Goal: Task Accomplishment & Management: Use online tool/utility

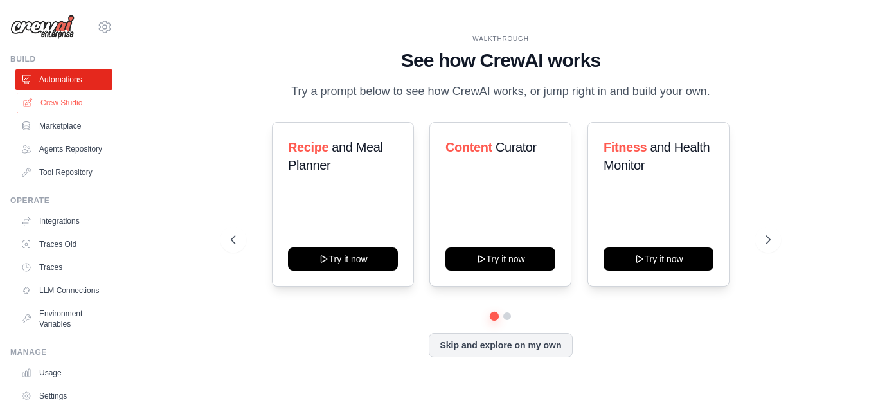
click at [63, 109] on link "Crew Studio" at bounding box center [65, 103] width 97 height 21
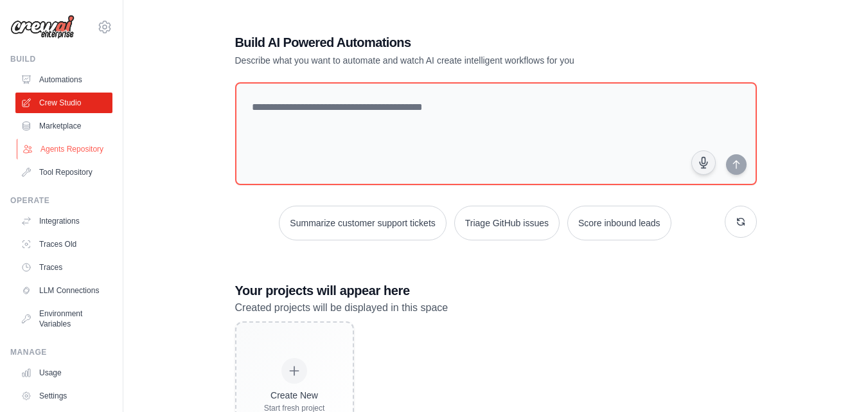
click at [60, 159] on link "Agents Repository" at bounding box center [65, 149] width 97 height 21
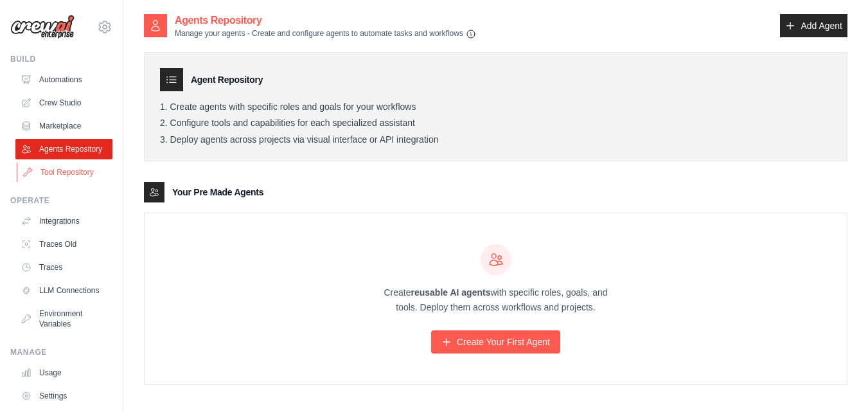
click at [67, 181] on link "Tool Repository" at bounding box center [65, 172] width 97 height 21
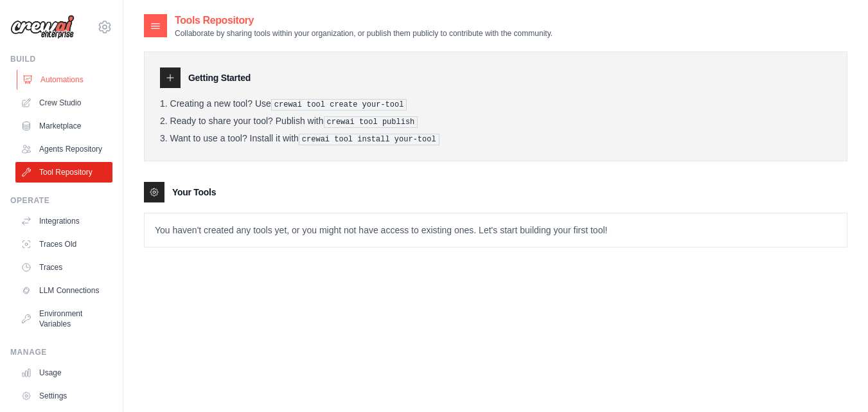
click at [55, 83] on link "Automations" at bounding box center [65, 79] width 97 height 21
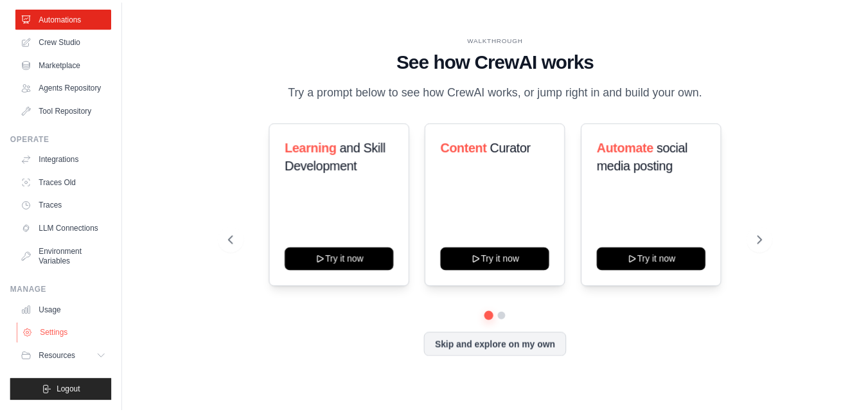
scroll to position [83, 0]
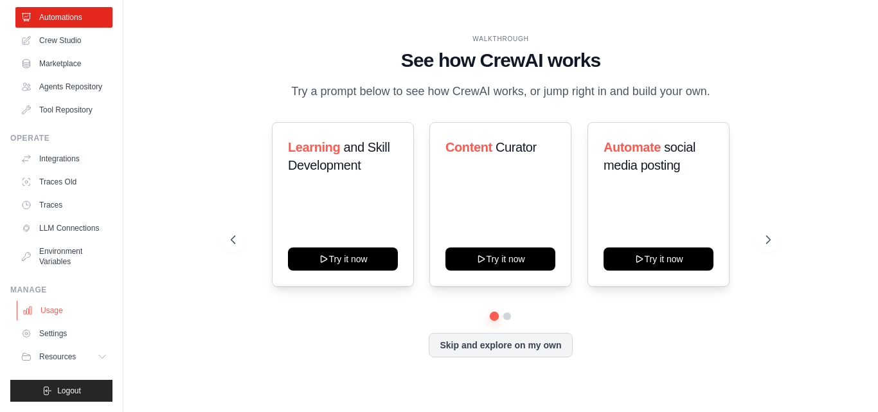
click at [51, 311] on link "Usage" at bounding box center [65, 310] width 97 height 21
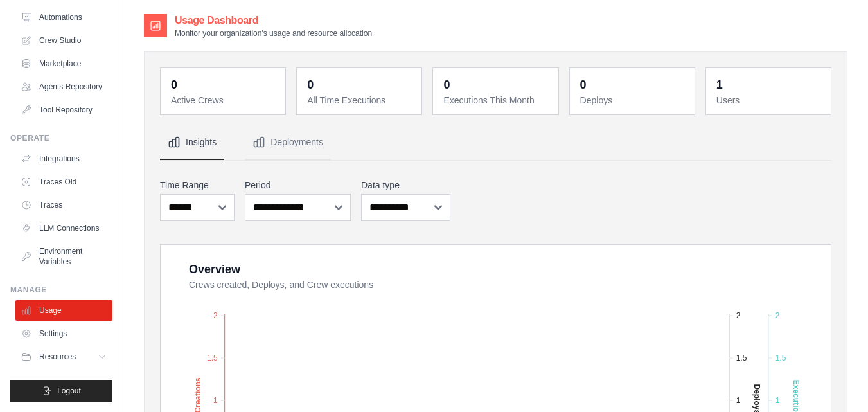
scroll to position [83, 0]
click at [73, 352] on span "Resources" at bounding box center [58, 357] width 37 height 10
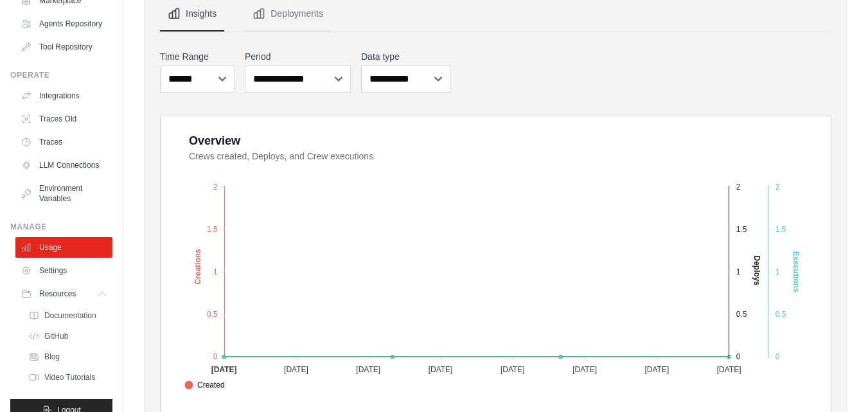
scroll to position [111, 0]
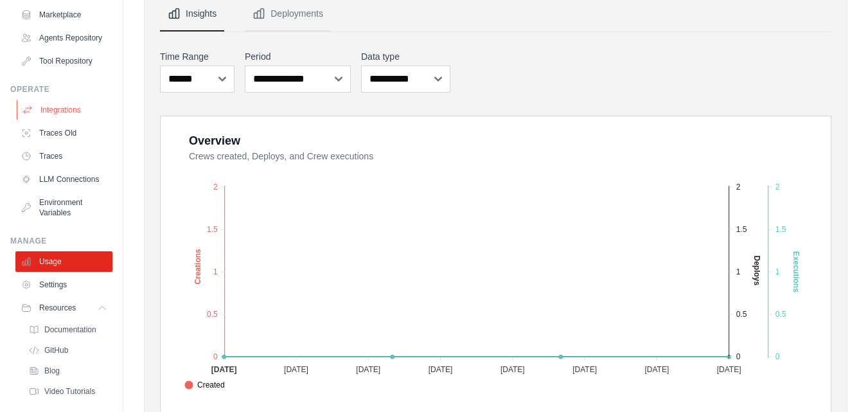
click at [53, 120] on link "Integrations" at bounding box center [65, 110] width 97 height 21
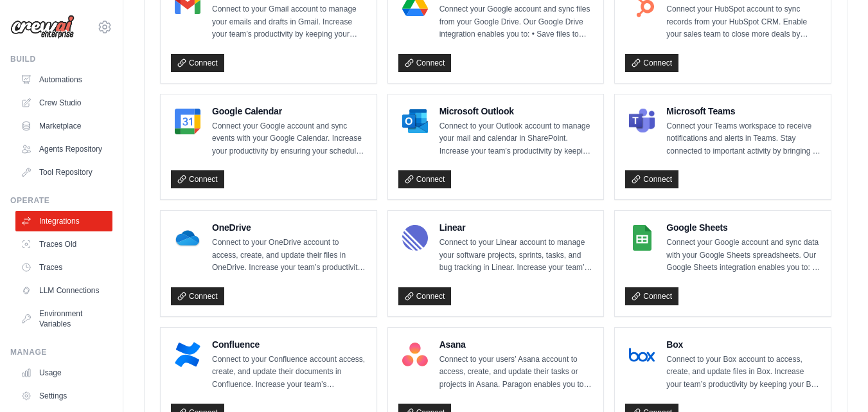
scroll to position [450, 0]
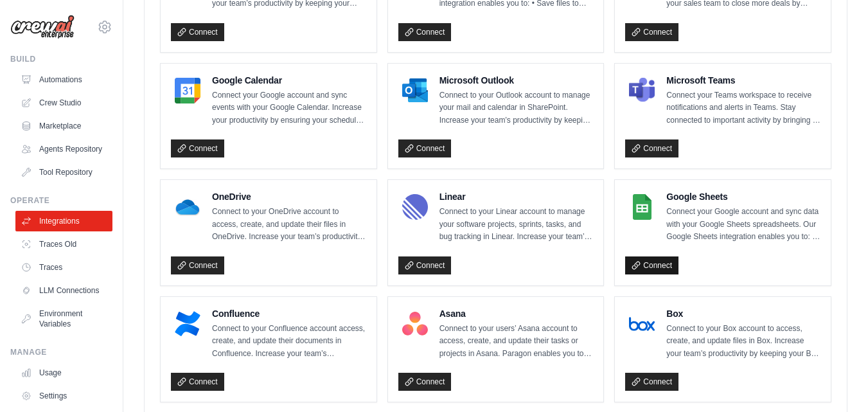
click at [640, 263] on icon at bounding box center [636, 265] width 9 height 9
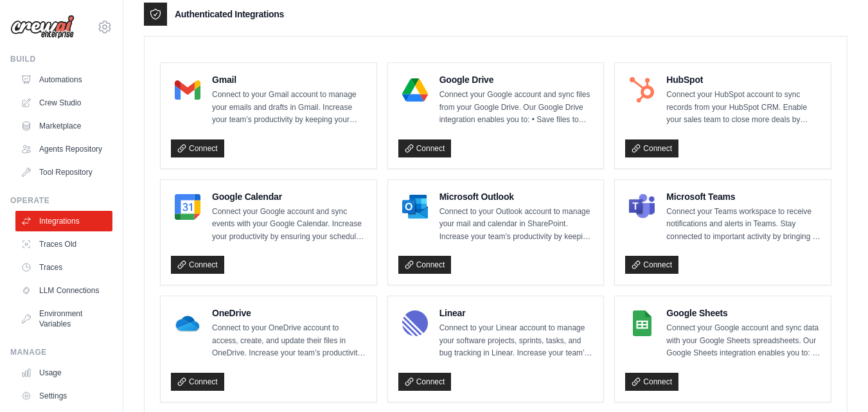
scroll to position [302, 0]
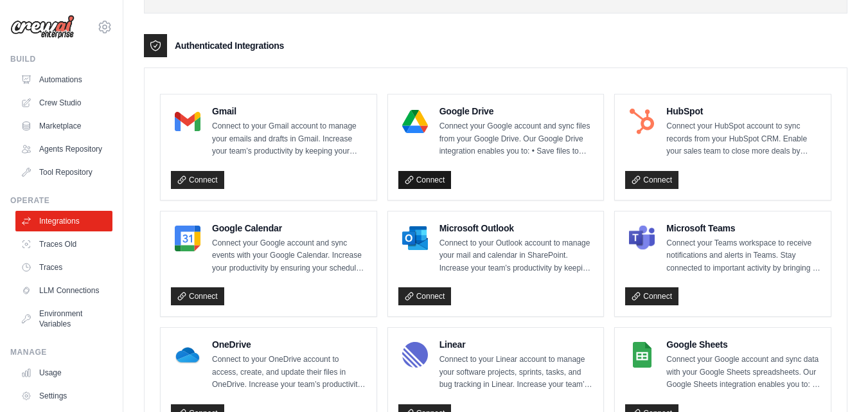
click at [436, 179] on link "Connect" at bounding box center [424, 180] width 53 height 18
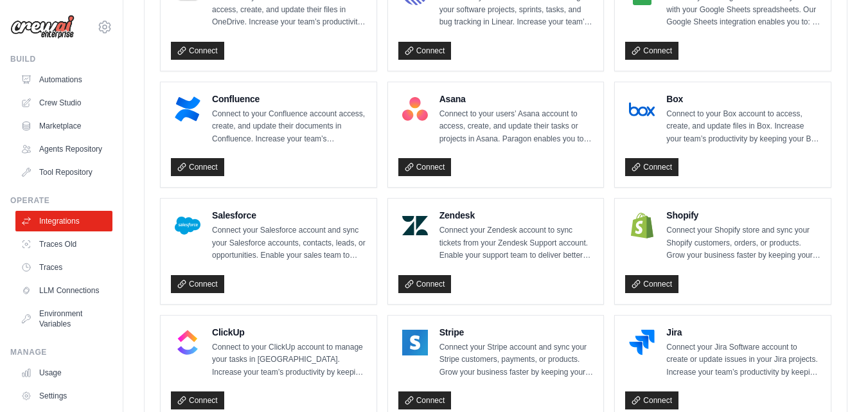
scroll to position [688, 0]
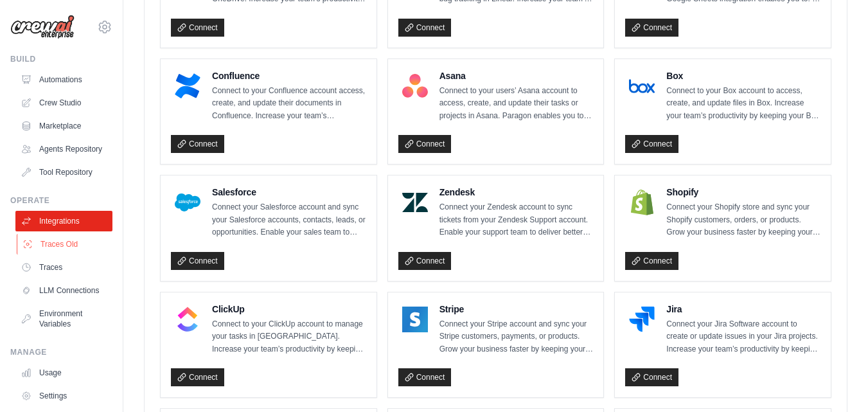
click at [84, 251] on link "Traces Old" at bounding box center [65, 244] width 97 height 21
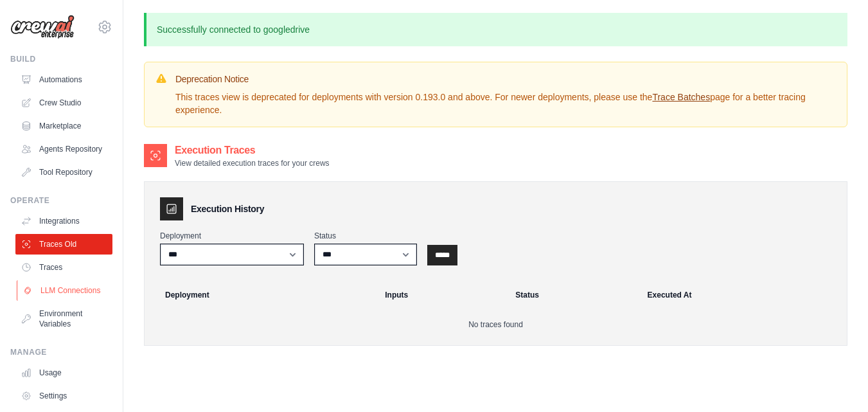
click at [71, 301] on link "LLM Connections" at bounding box center [65, 290] width 97 height 21
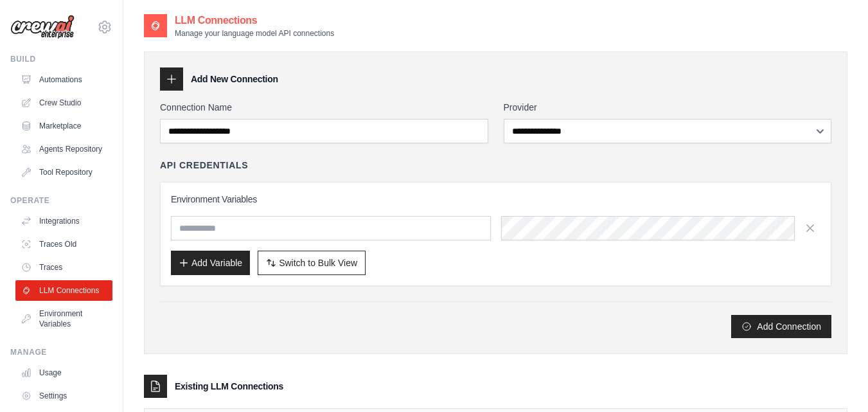
click at [234, 387] on h3 "Existing LLM Connections" at bounding box center [229, 386] width 109 height 13
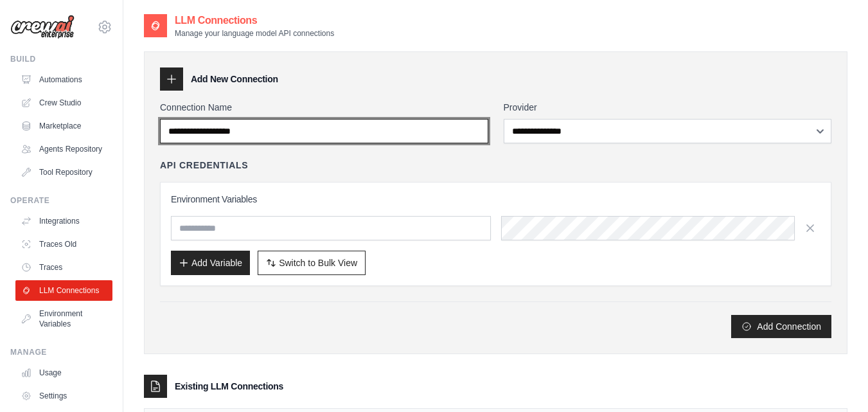
click at [258, 126] on input "Connection Name" at bounding box center [324, 131] width 328 height 24
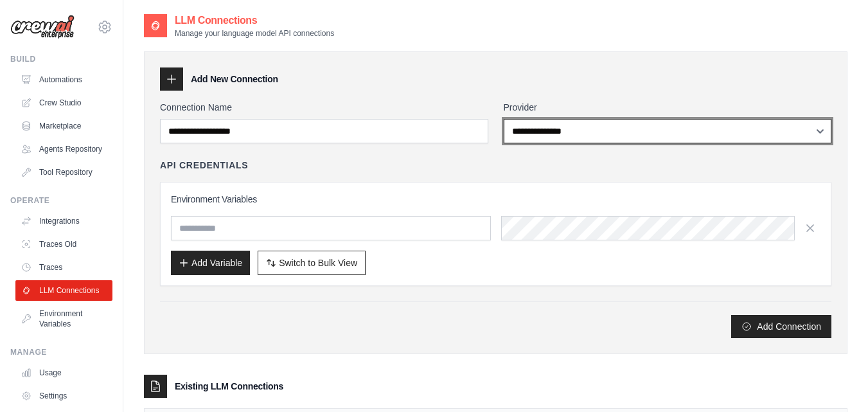
click at [556, 122] on select "**********" at bounding box center [668, 131] width 328 height 24
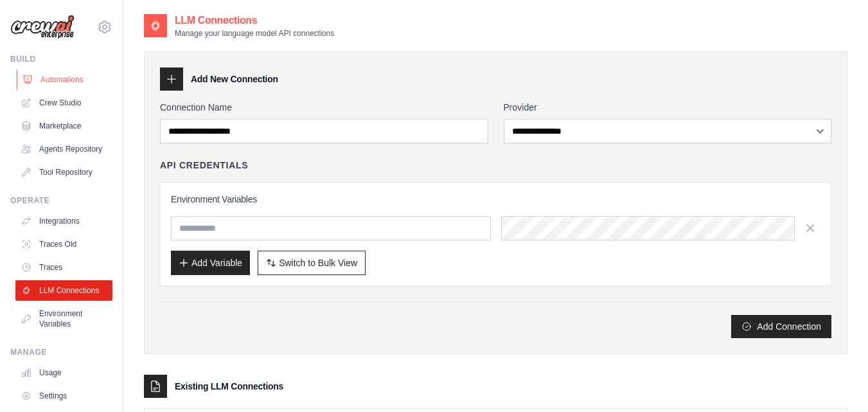
click at [26, 87] on link "Automations" at bounding box center [65, 79] width 97 height 21
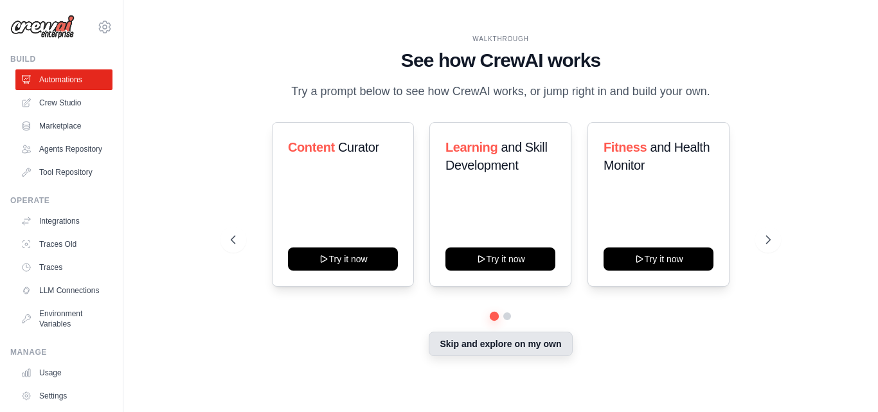
click at [462, 356] on button "Skip and explore on my own" at bounding box center [500, 344] width 143 height 24
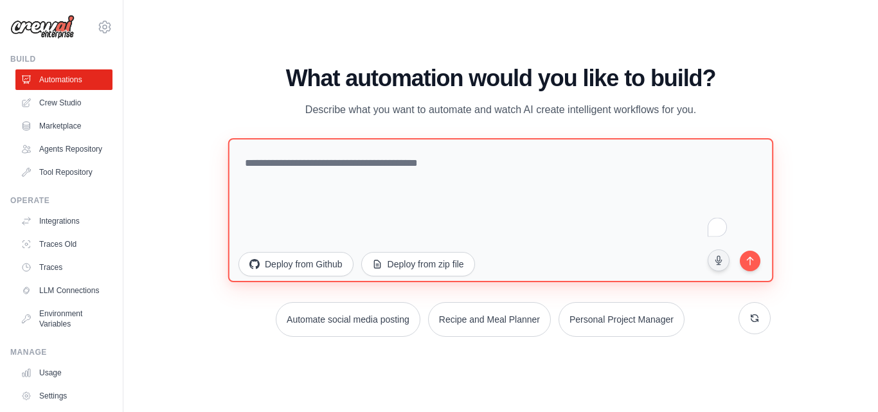
click at [404, 206] on textarea "To enrich screen reader interactions, please activate Accessibility in Grammarl…" at bounding box center [500, 210] width 545 height 144
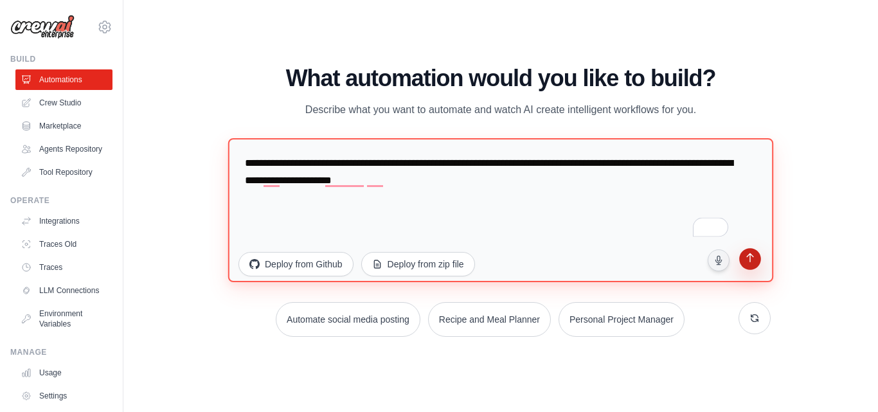
type textarea "**********"
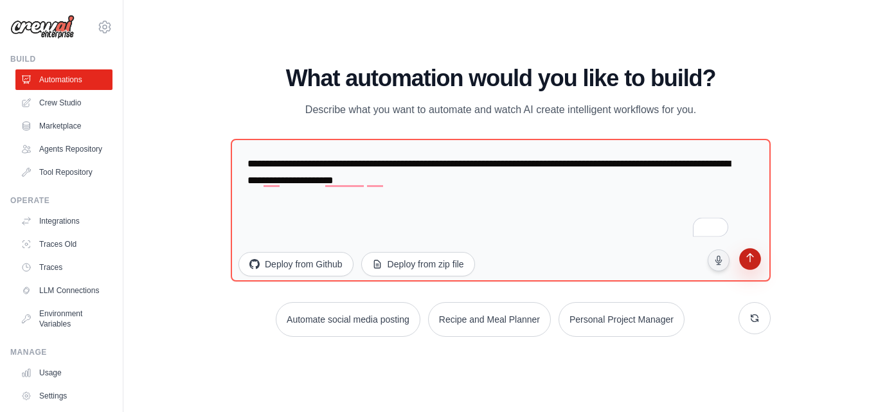
click at [755, 265] on icon "submit" at bounding box center [750, 259] width 12 height 12
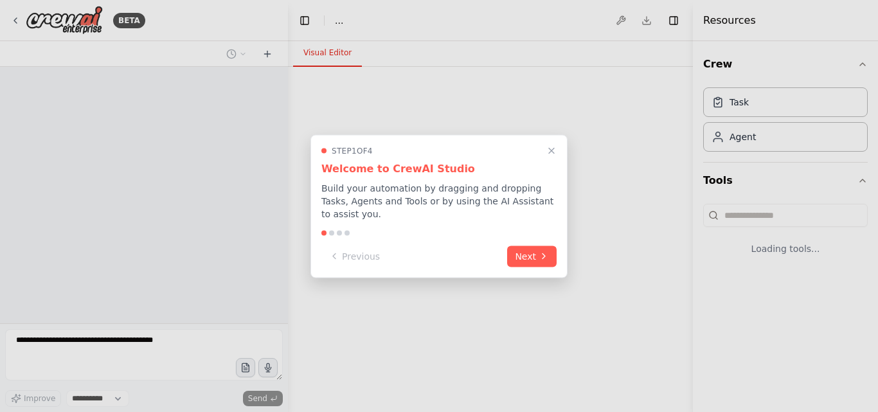
select select "****"
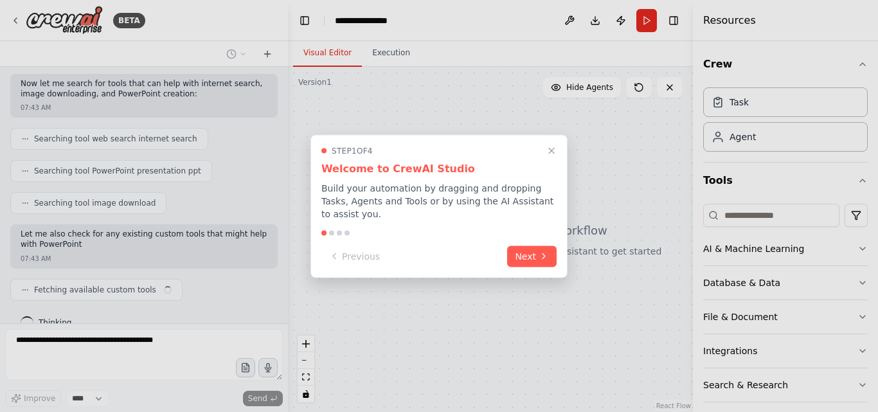
scroll to position [239, 0]
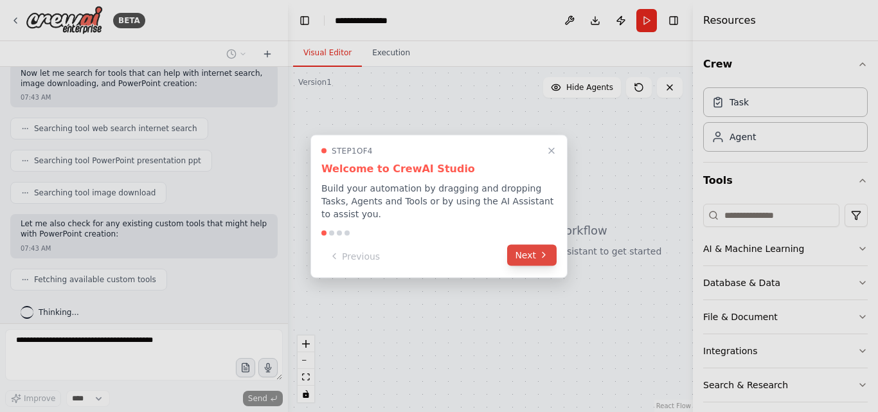
click at [542, 255] on button "Next" at bounding box center [531, 254] width 49 height 21
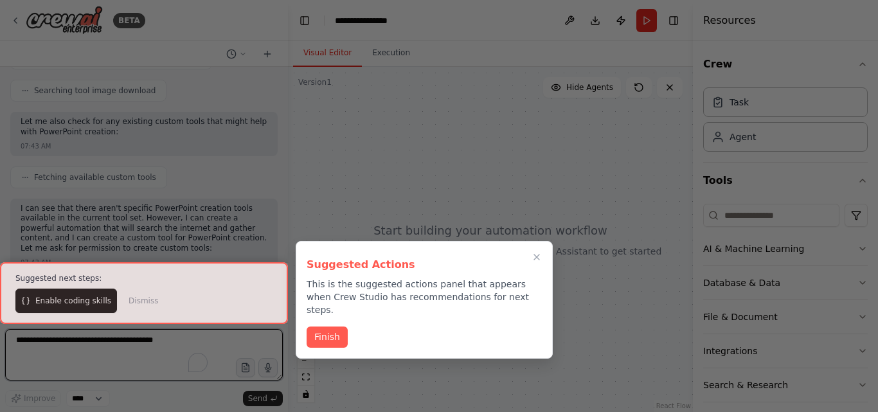
scroll to position [352, 0]
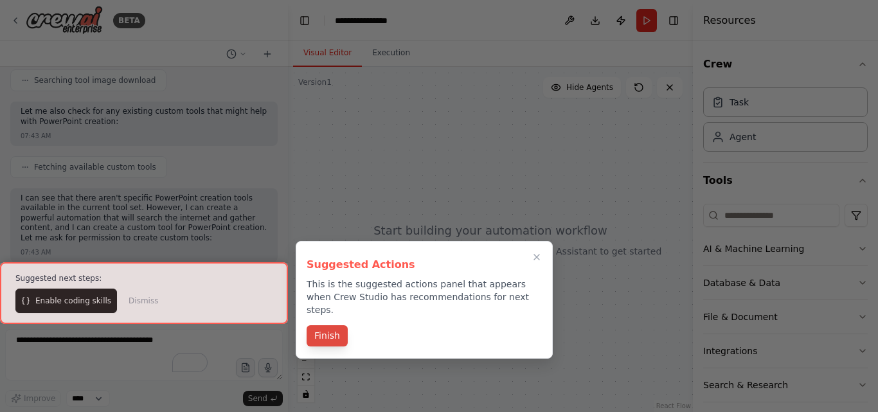
click at [313, 325] on button "Finish" at bounding box center [327, 335] width 41 height 21
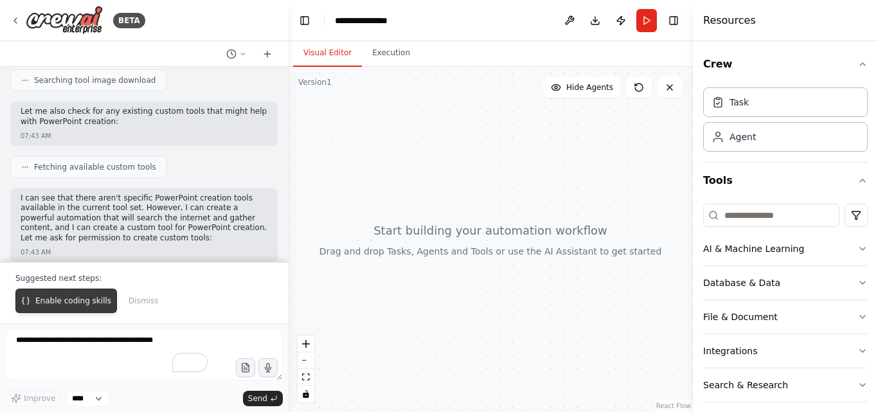
click at [57, 305] on span "Enable coding skills" at bounding box center [73, 301] width 76 height 10
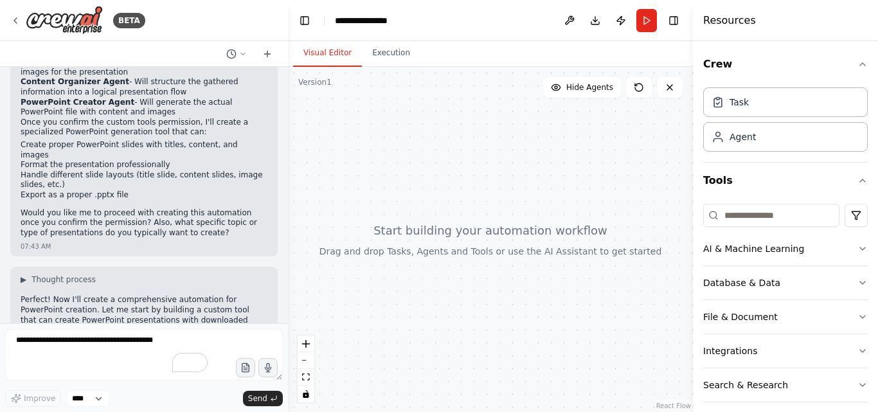
scroll to position [1111, 0]
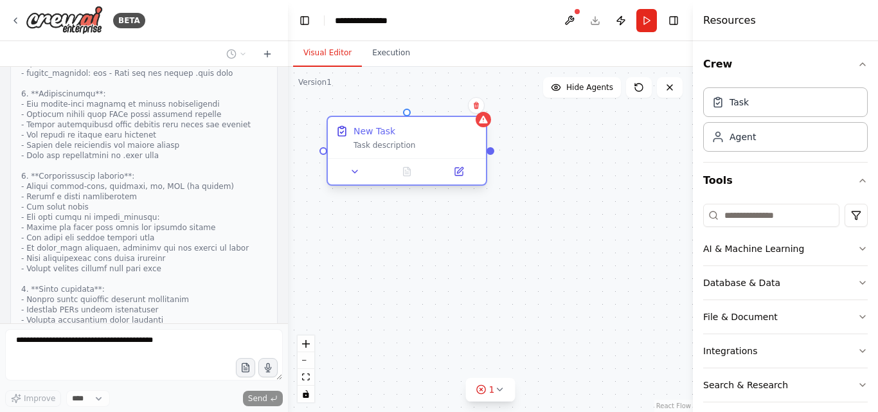
drag, startPoint x: 437, startPoint y: 163, endPoint x: 384, endPoint y: 129, distance: 63.6
click at [384, 129] on div "New Task" at bounding box center [375, 131] width 42 height 13
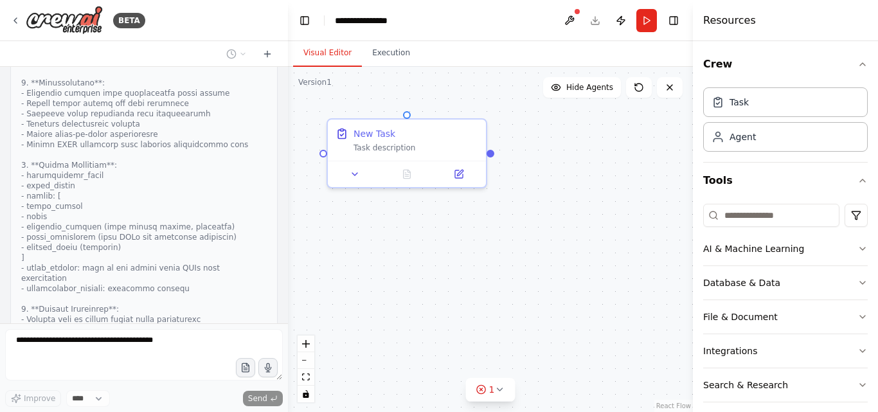
scroll to position [1644, 0]
click at [357, 177] on button at bounding box center [355, 171] width 44 height 15
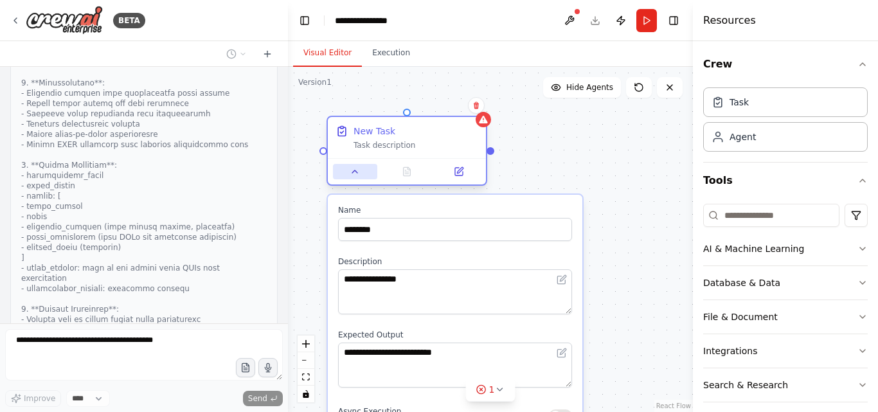
click at [357, 177] on button at bounding box center [355, 171] width 44 height 15
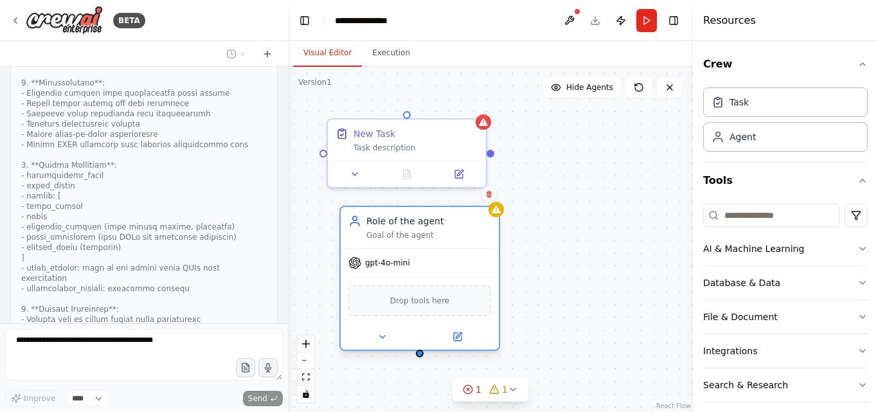
drag, startPoint x: 487, startPoint y: 245, endPoint x: 418, endPoint y: 217, distance: 74.1
click at [418, 217] on div "Role of the agent" at bounding box center [428, 221] width 125 height 13
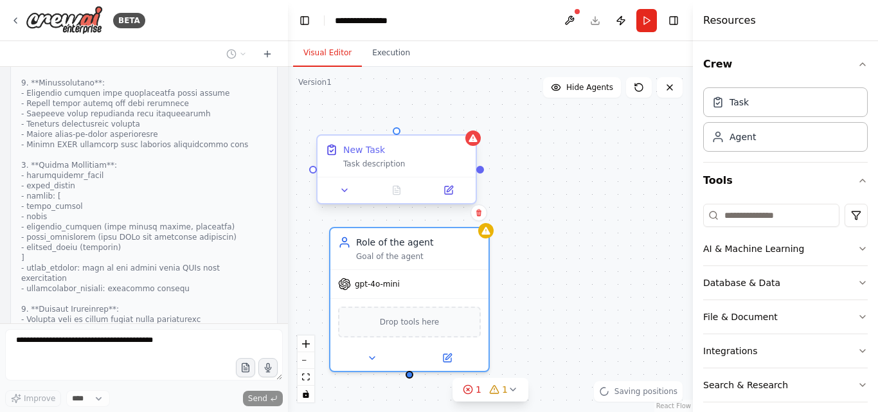
drag, startPoint x: 493, startPoint y: 156, endPoint x: 483, endPoint y: 161, distance: 11.2
click at [483, 161] on div "New Task Task description Role of the agent Goal of the agent gpt-4o-mini Drop …" at bounding box center [490, 239] width 405 height 345
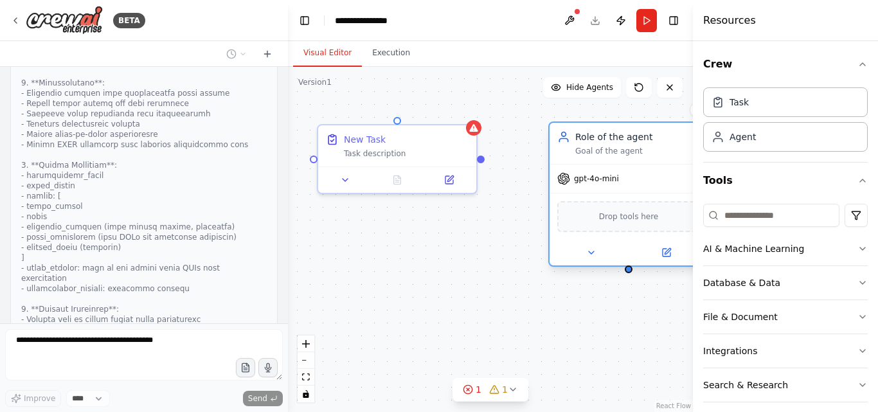
drag, startPoint x: 357, startPoint y: 234, endPoint x: 591, endPoint y: 141, distance: 251.0
click at [591, 141] on div "Role of the agent Goal of the agent" at bounding box center [637, 143] width 125 height 26
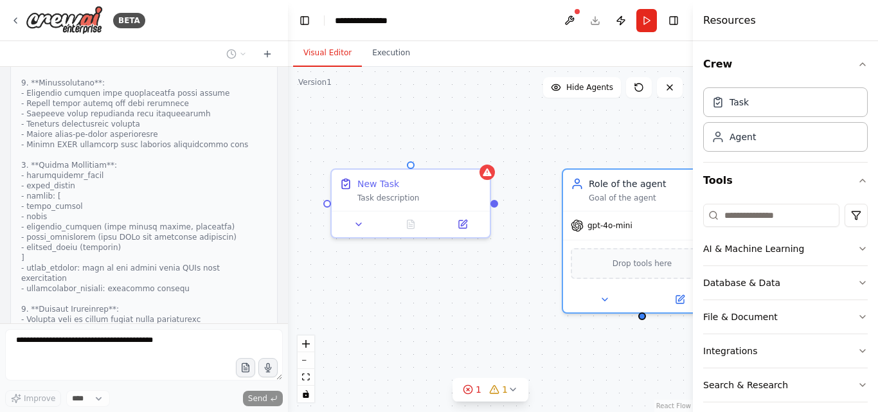
drag, startPoint x: 481, startPoint y: 163, endPoint x: 495, endPoint y: 207, distance: 46.4
click at [495, 207] on div "New Task Task description Role of the agent Goal of the agent gpt-4o-mini Drop …" at bounding box center [490, 239] width 405 height 345
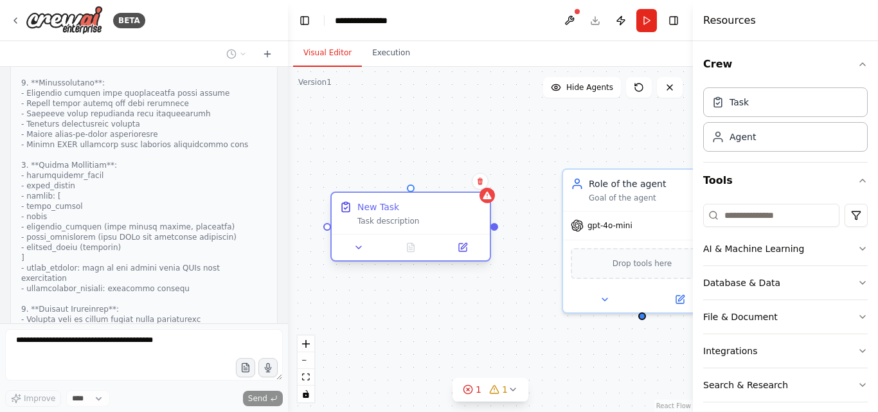
click at [393, 240] on div "New Task Task description" at bounding box center [410, 227] width 161 height 70
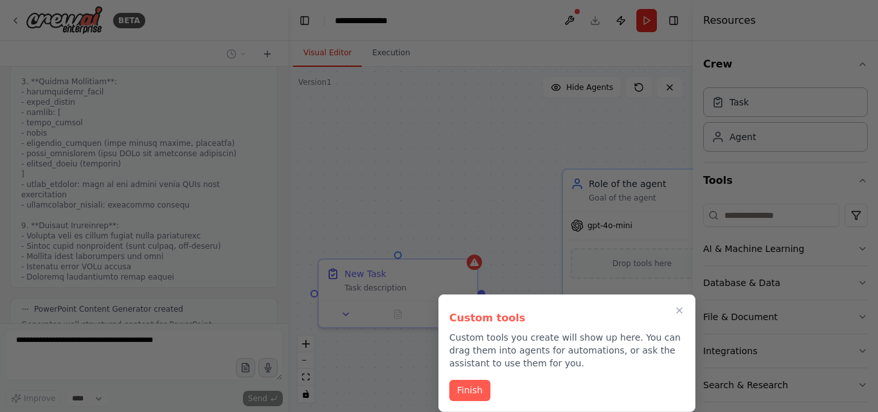
click at [382, 307] on div at bounding box center [439, 206] width 878 height 412
click at [465, 388] on button "Finish" at bounding box center [469, 389] width 41 height 21
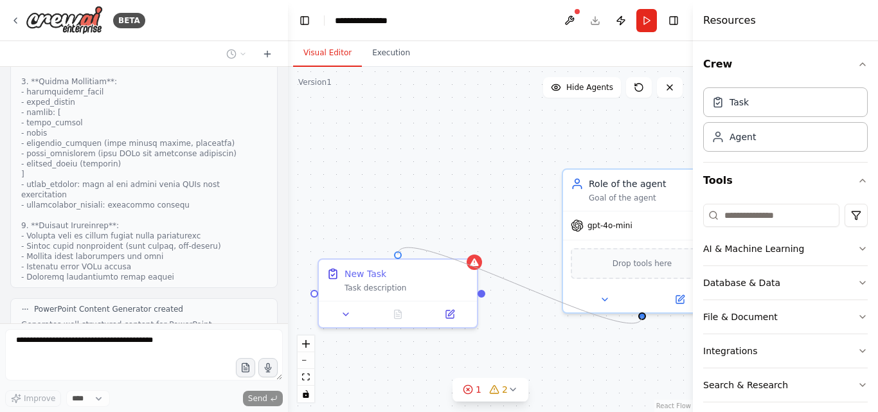
drag, startPoint x: 399, startPoint y: 253, endPoint x: 644, endPoint y: 324, distance: 254.9
click at [644, 324] on div "New Task Task description Role of the agent Goal of the agent gpt-4o-mini Drop …" at bounding box center [490, 239] width 405 height 345
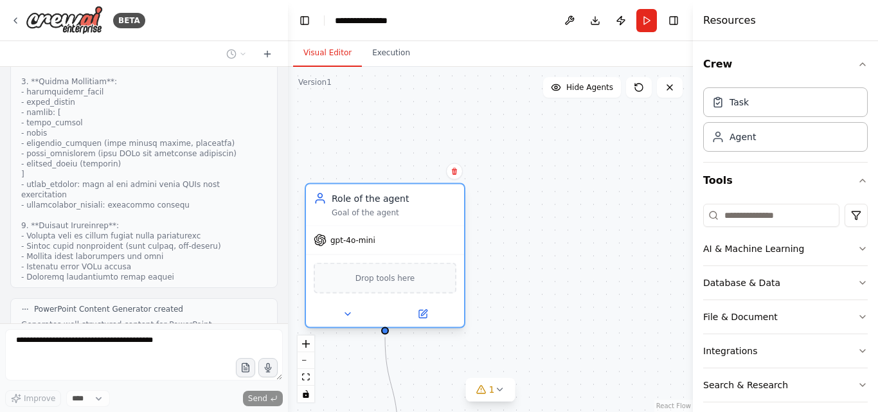
drag, startPoint x: 639, startPoint y: 177, endPoint x: 386, endPoint y: 193, distance: 253.1
click at [386, 193] on div "Role of the agent" at bounding box center [394, 198] width 125 height 13
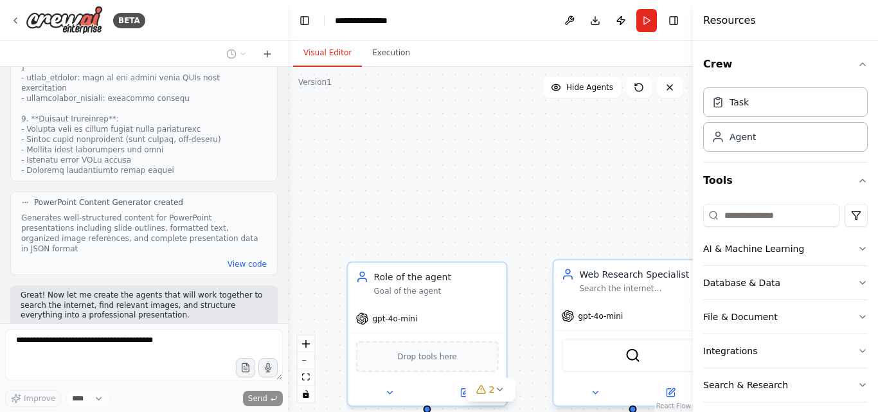
scroll to position [1877, 0]
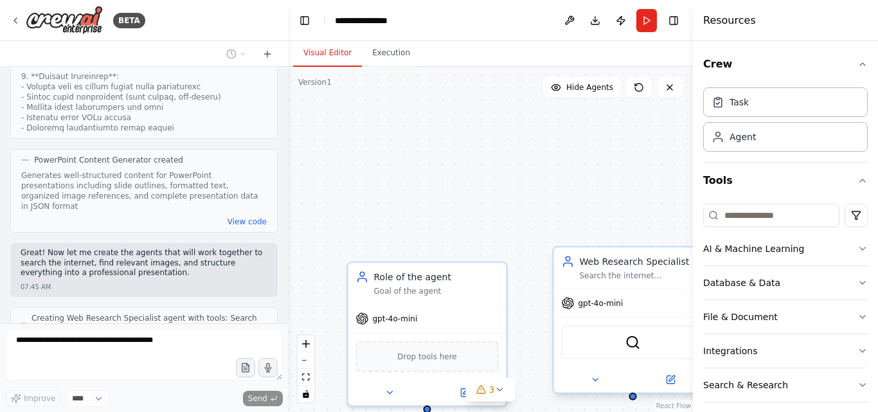
drag, startPoint x: 662, startPoint y: 299, endPoint x: 638, endPoint y: 261, distance: 45.1
click at [638, 261] on div "Web Research Specialist Search the internet comprehensively for information abo…" at bounding box center [633, 267] width 158 height 41
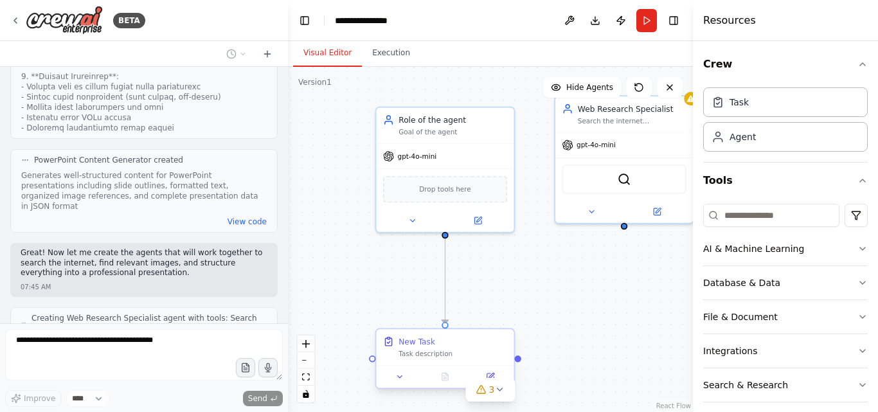
click at [497, 350] on div "Task description" at bounding box center [452, 354] width 109 height 9
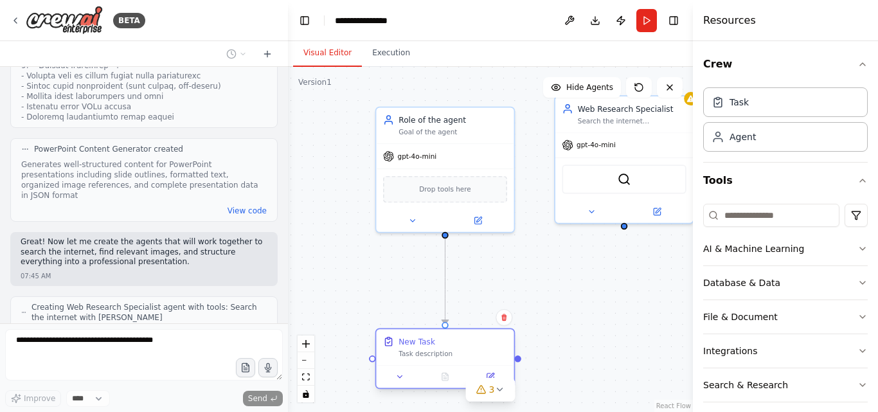
scroll to position [1953, 0]
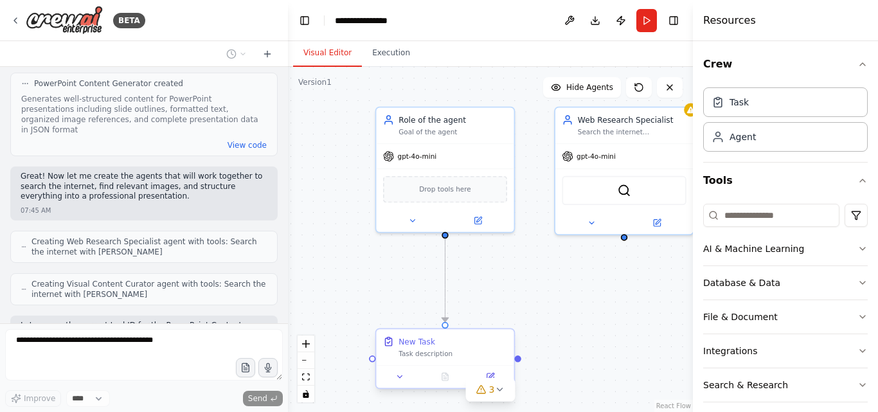
click at [469, 350] on div "Task description" at bounding box center [452, 354] width 109 height 9
click at [506, 321] on icon at bounding box center [504, 318] width 8 height 8
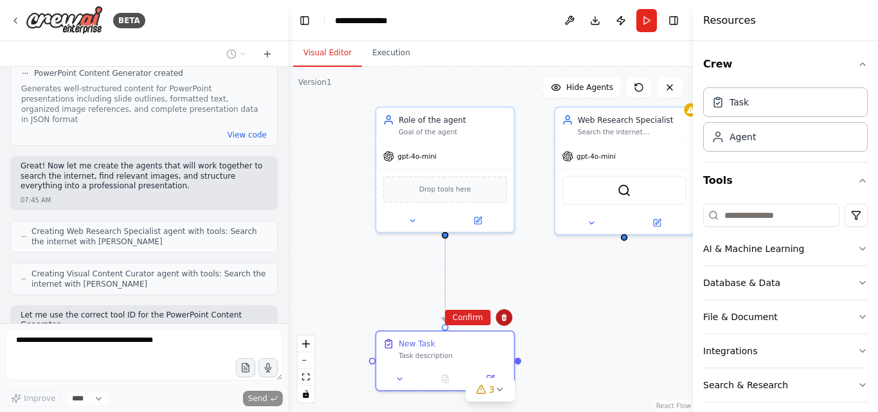
scroll to position [2029, 0]
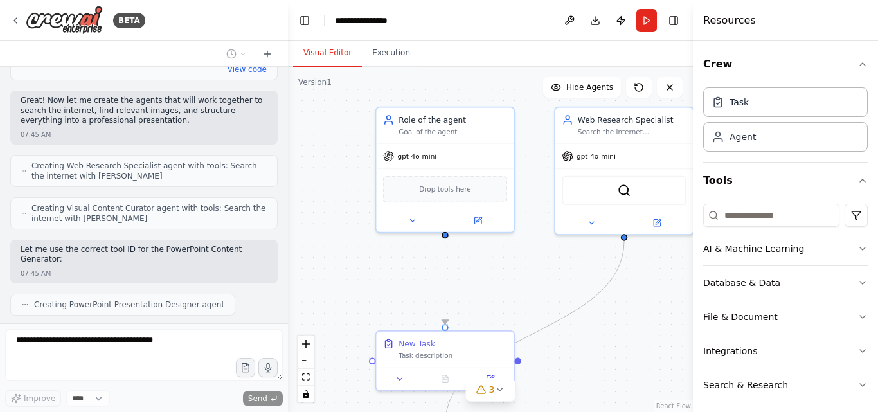
click at [478, 320] on div ".deletable-edge-delete-btn { width: 20px; height: 20px; border: 0px solid #ffff…" at bounding box center [490, 239] width 405 height 345
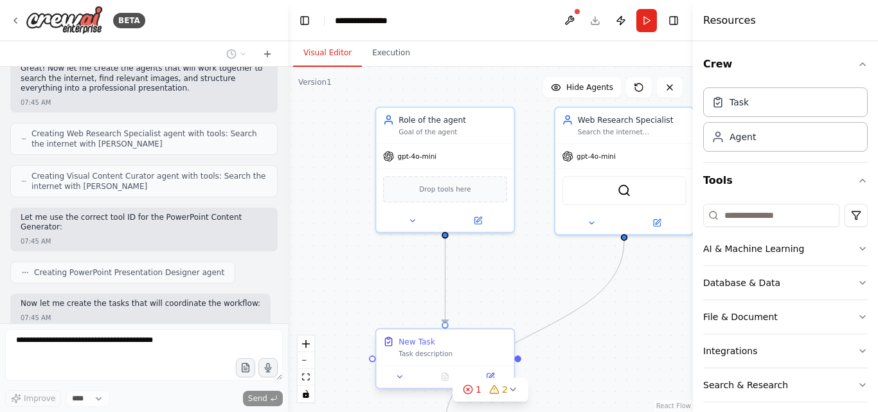
click at [472, 343] on div "New Task" at bounding box center [452, 341] width 109 height 11
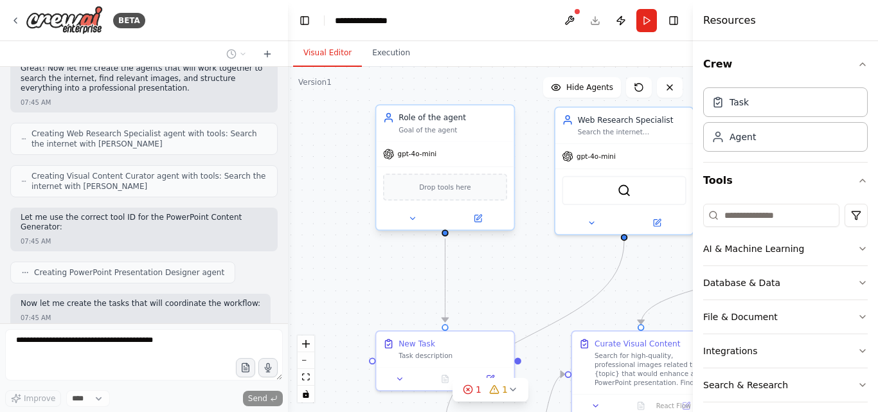
click at [490, 109] on div "Role of the agent Goal of the agent" at bounding box center [445, 123] width 138 height 36
click at [507, 98] on button at bounding box center [504, 92] width 17 height 17
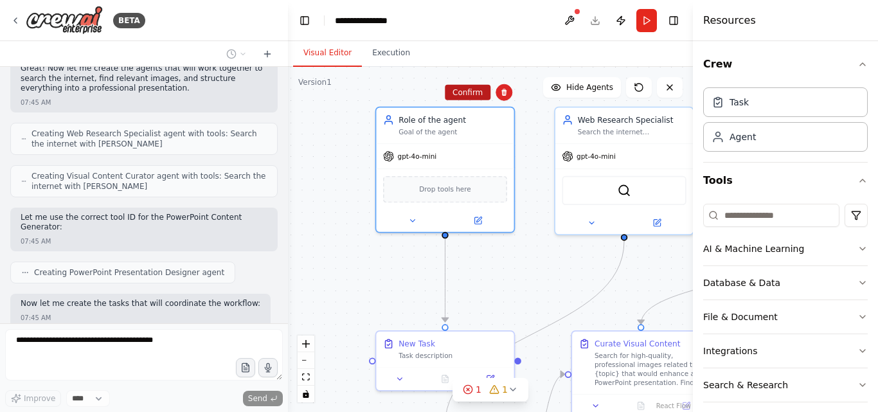
click at [479, 93] on button "Confirm" at bounding box center [468, 92] width 46 height 15
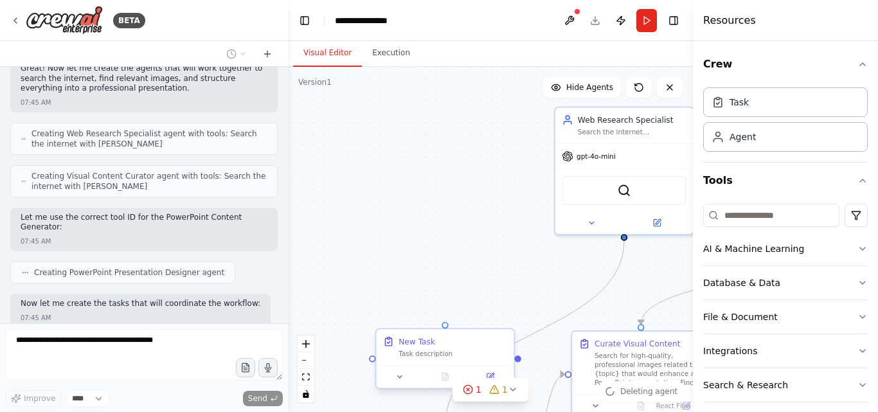
scroll to position [2093, 0]
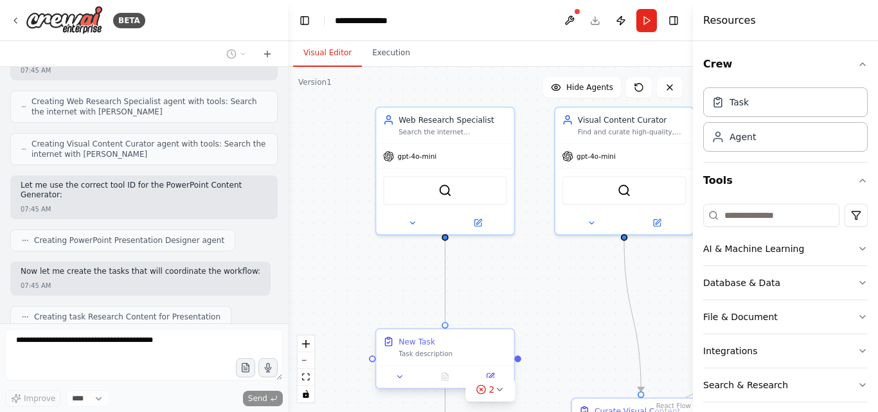
click at [489, 340] on div "New Task" at bounding box center [452, 341] width 109 height 11
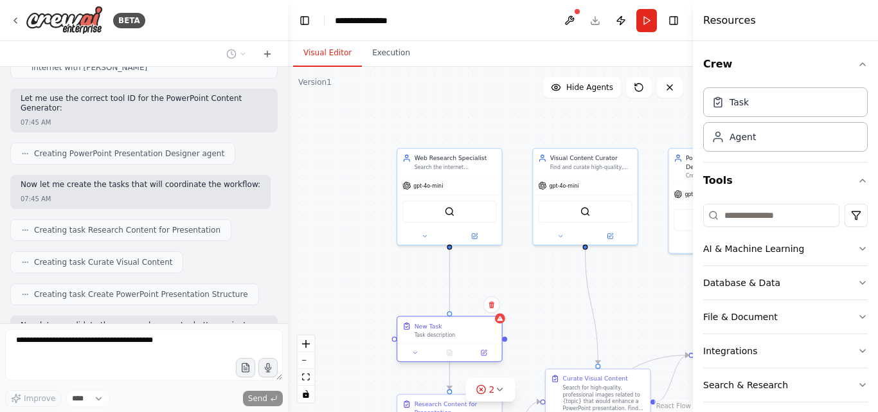
scroll to position [2246, 0]
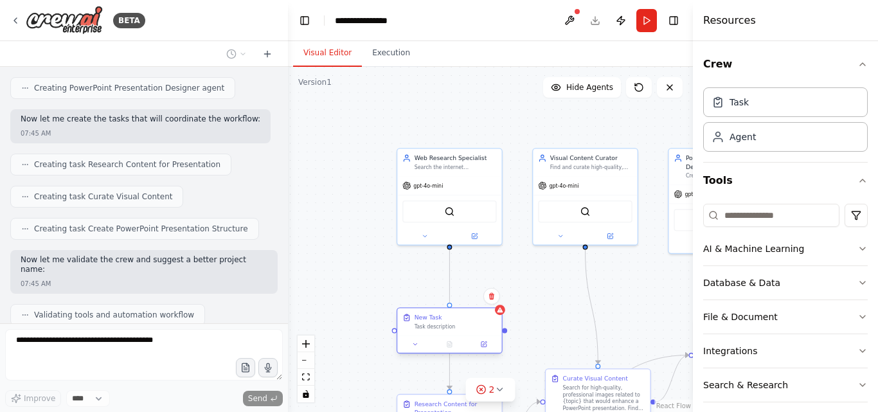
drag, startPoint x: 466, startPoint y: 326, endPoint x: 466, endPoint y: 314, distance: 11.6
click at [466, 314] on div "New Task" at bounding box center [456, 317] width 82 height 8
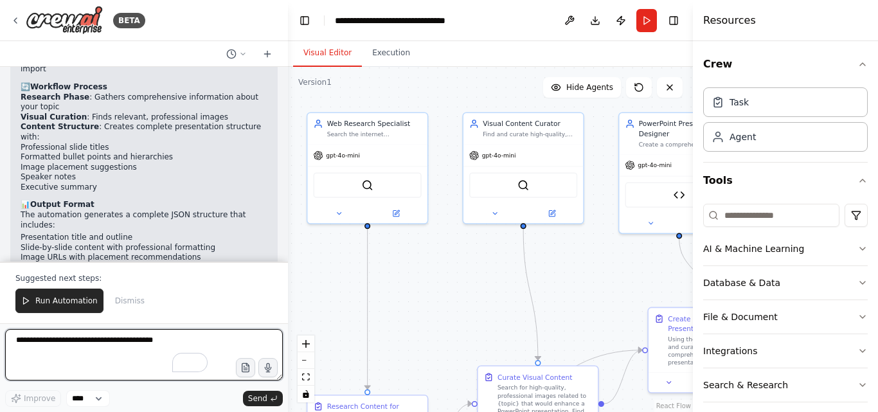
scroll to position [2938, 0]
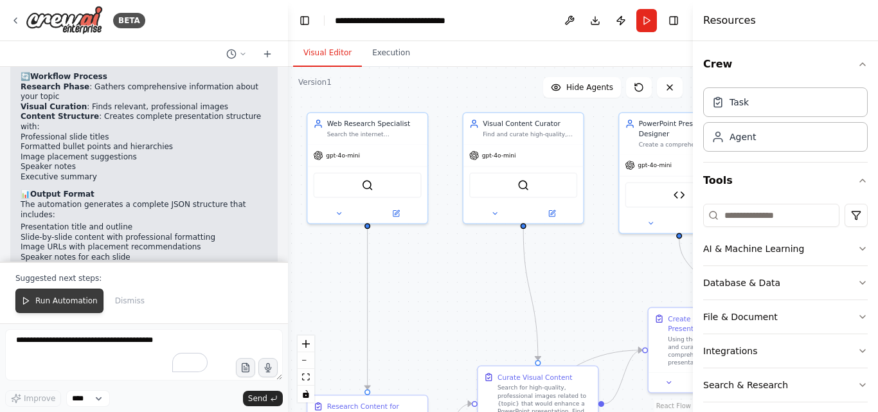
click at [33, 298] on button "Run Automation" at bounding box center [59, 301] width 88 height 24
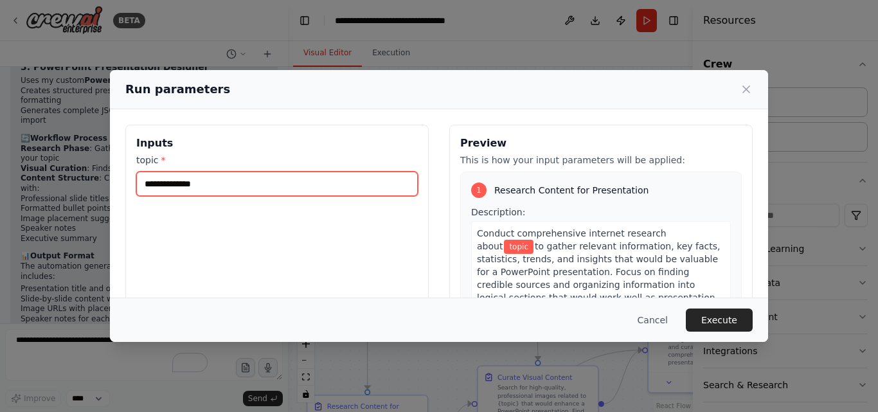
click at [222, 183] on input "topic *" at bounding box center [277, 184] width 282 height 24
type input "**********"
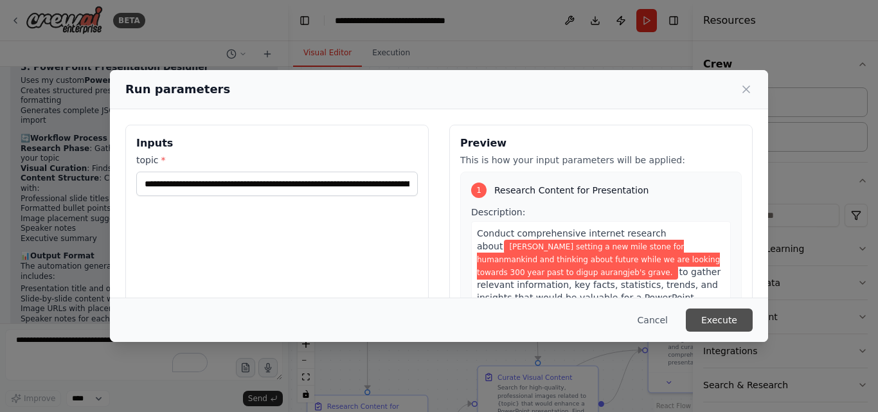
click at [735, 318] on button "Execute" at bounding box center [719, 320] width 67 height 23
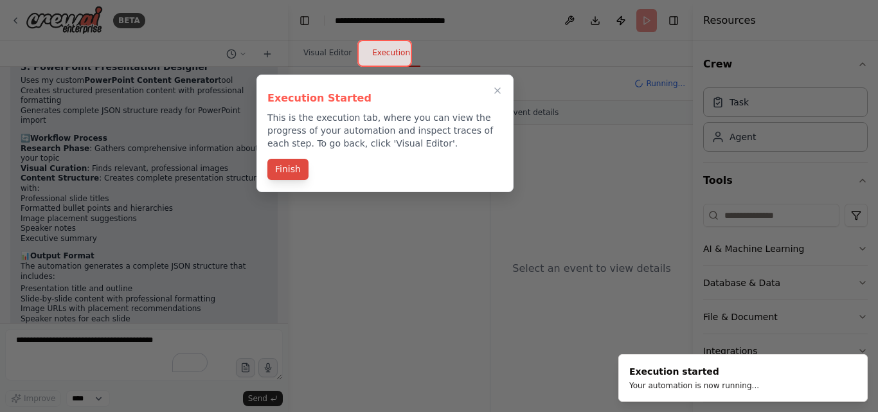
click at [286, 170] on button "Finish" at bounding box center [287, 169] width 41 height 21
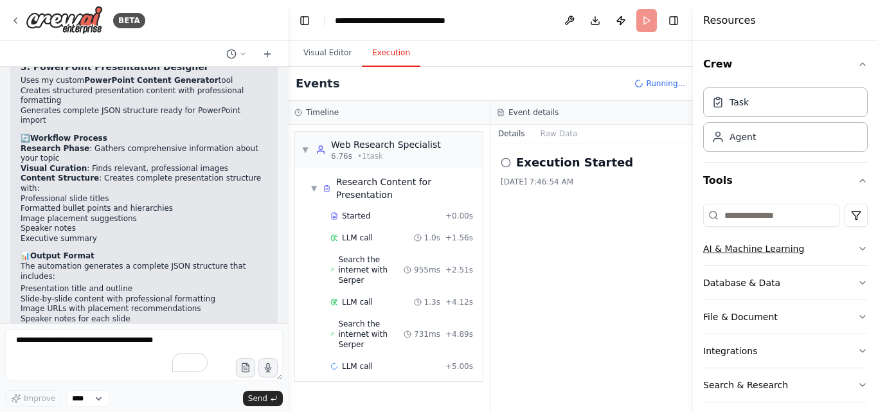
click at [857, 251] on icon "button" at bounding box center [862, 249] width 10 height 10
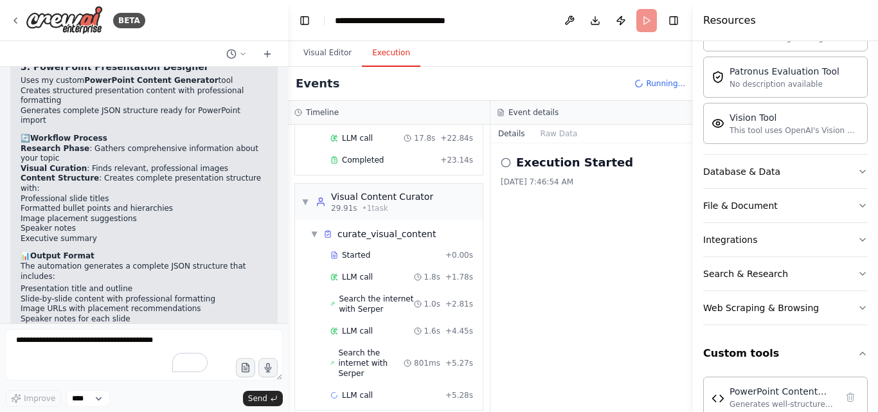
scroll to position [333, 0]
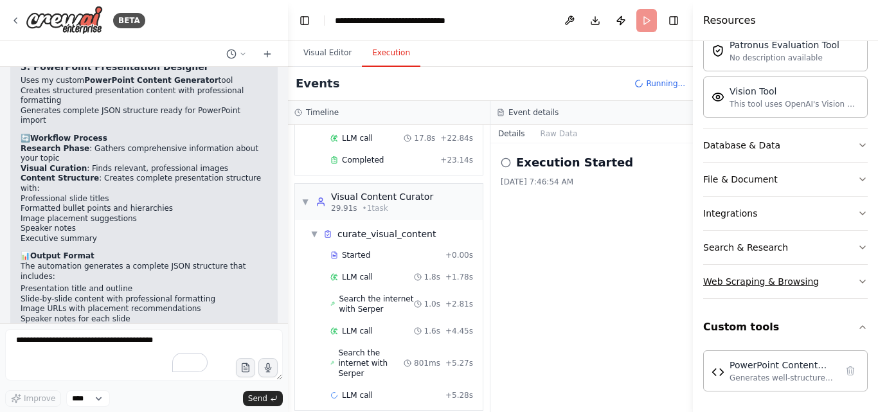
click at [816, 282] on button "Web Scraping & Browsing" at bounding box center [785, 281] width 165 height 33
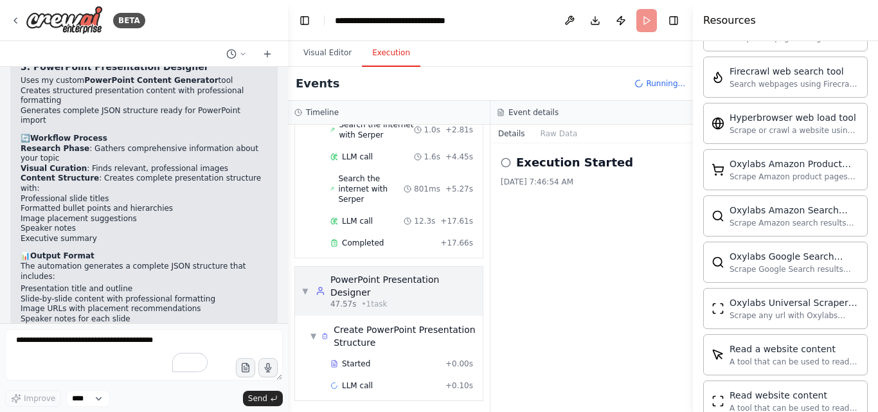
scroll to position [469, 0]
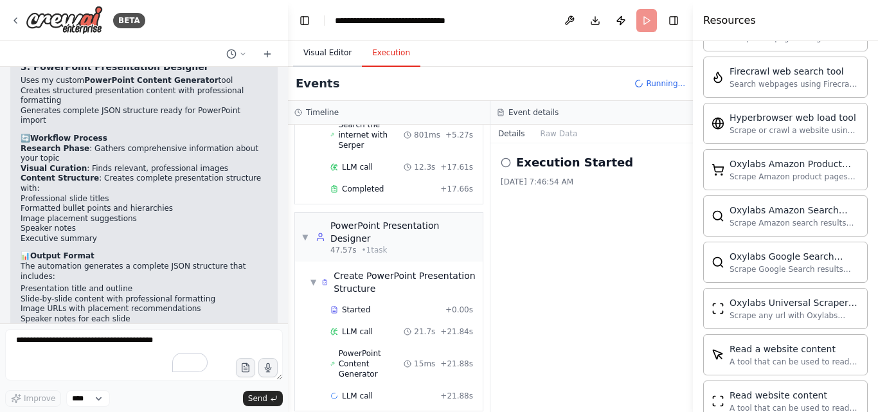
click at [309, 56] on button "Visual Editor" at bounding box center [327, 53] width 69 height 27
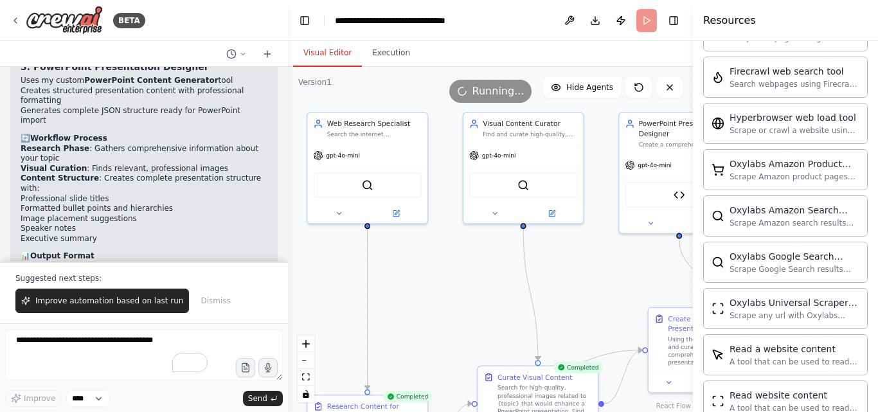
scroll to position [2938, 0]
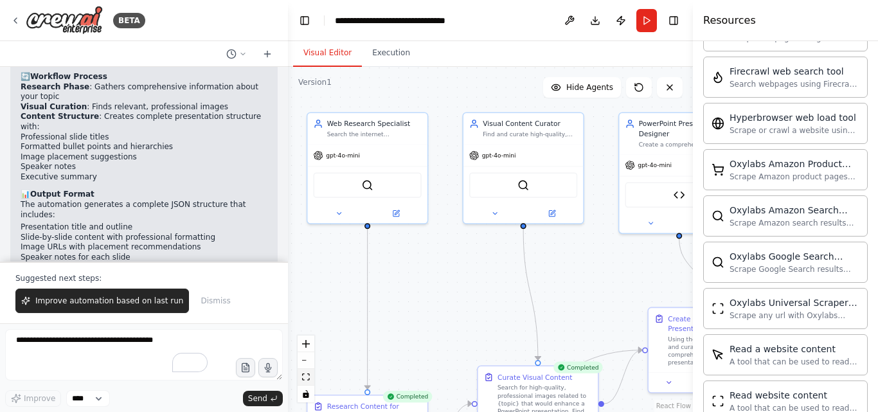
click at [307, 379] on icon "fit view" at bounding box center [306, 376] width 8 height 7
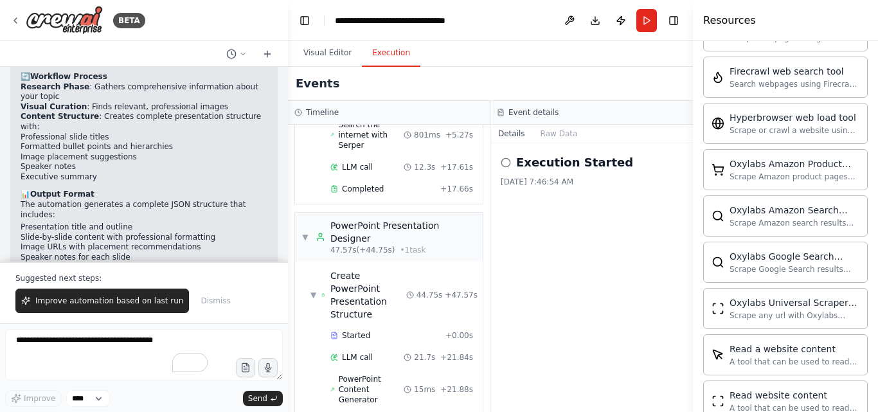
click at [395, 50] on button "Execution" at bounding box center [391, 53] width 58 height 27
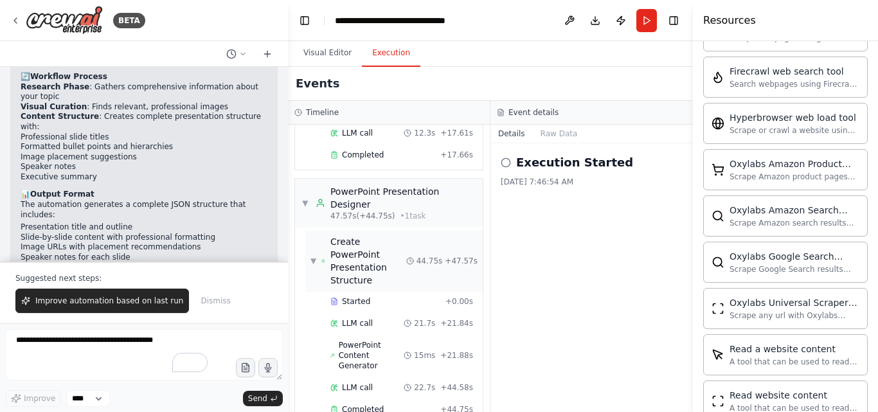
scroll to position [504, 0]
click at [371, 404] on span "Completed" at bounding box center [363, 409] width 42 height 10
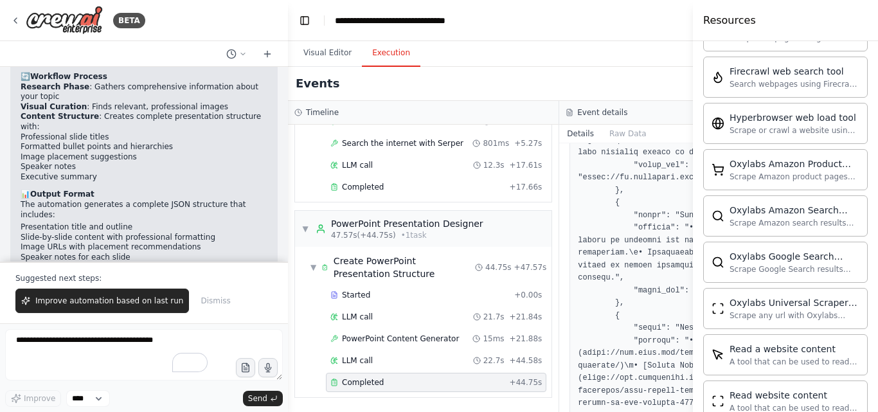
scroll to position [1768, 0]
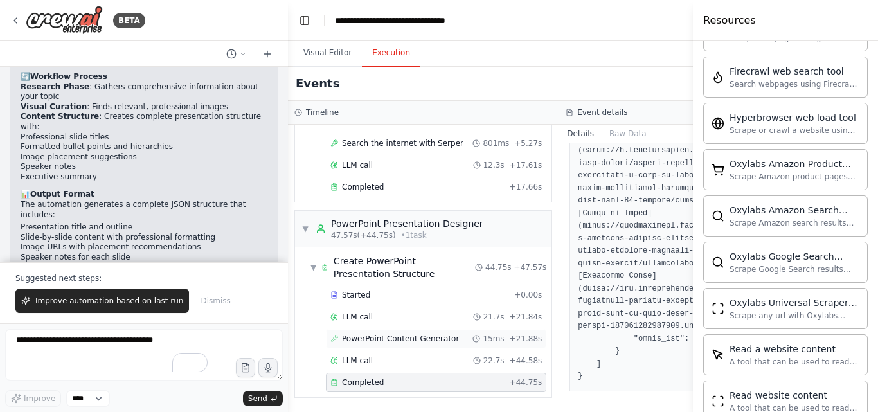
click at [418, 345] on div "PowerPoint Content Generator 15ms + 21.88s" at bounding box center [436, 338] width 220 height 19
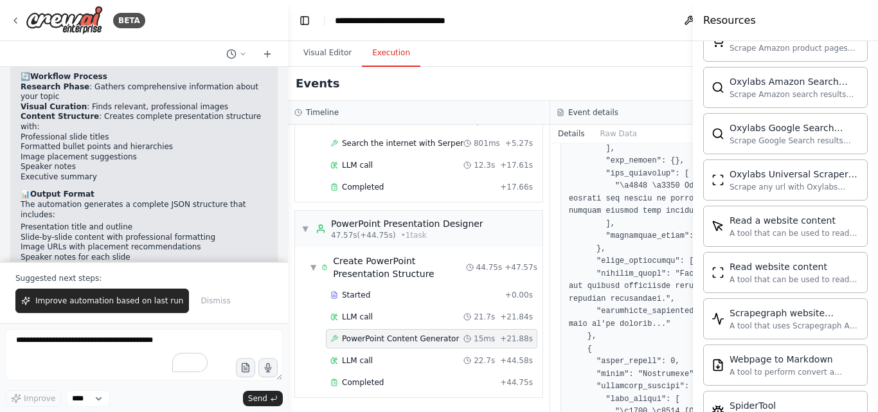
scroll to position [5013, 0]
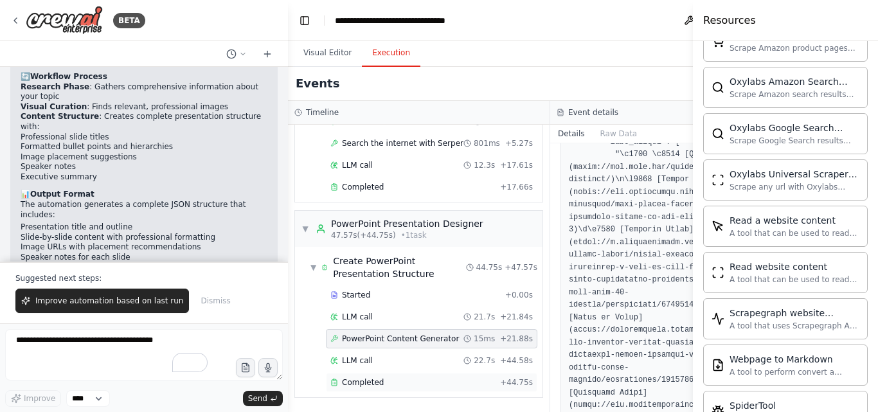
click at [369, 388] on div "Completed + 44.75s" at bounding box center [431, 382] width 211 height 19
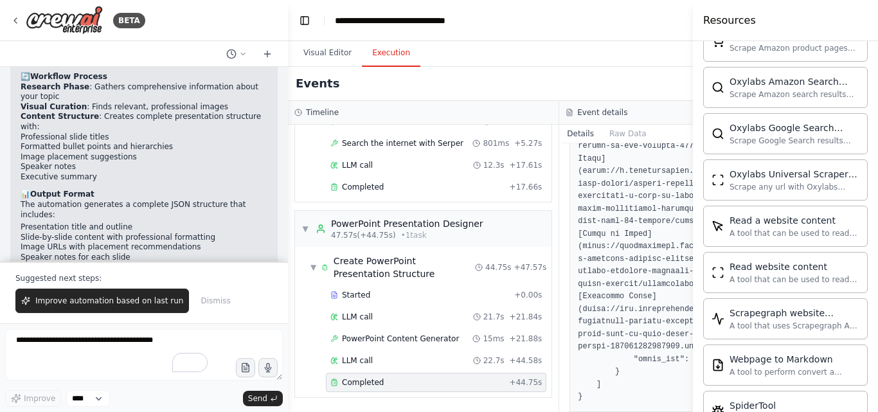
scroll to position [1768, 0]
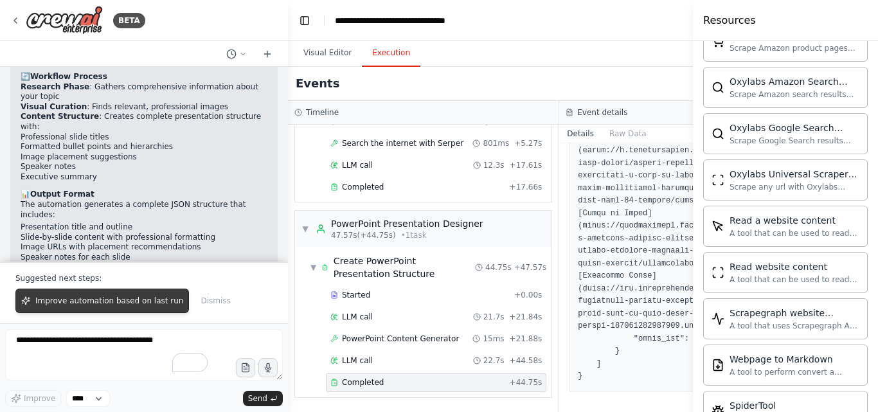
click at [89, 309] on button "Improve automation based on last run" at bounding box center [102, 301] width 174 height 24
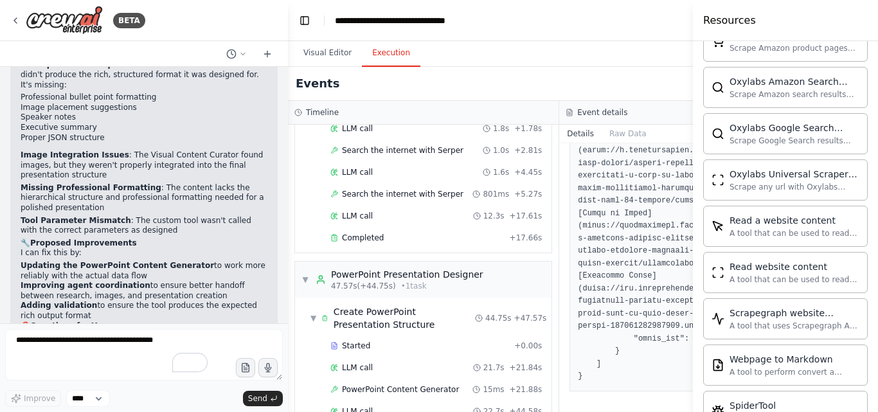
scroll to position [224, 0]
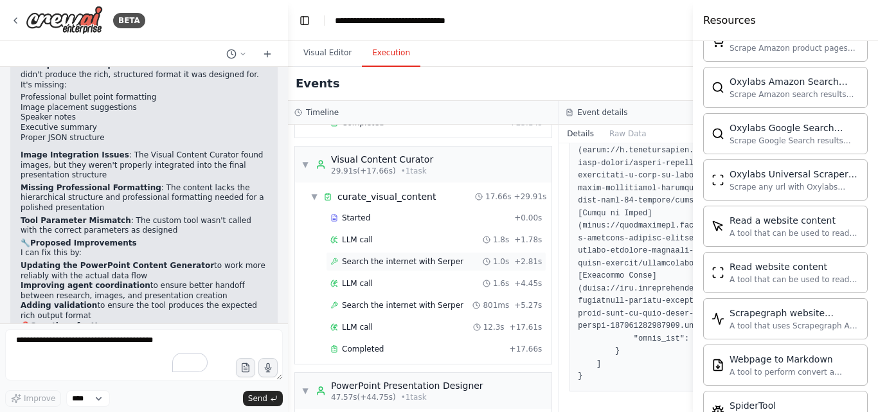
click at [388, 266] on span "Search the internet with Serper" at bounding box center [402, 261] width 121 height 10
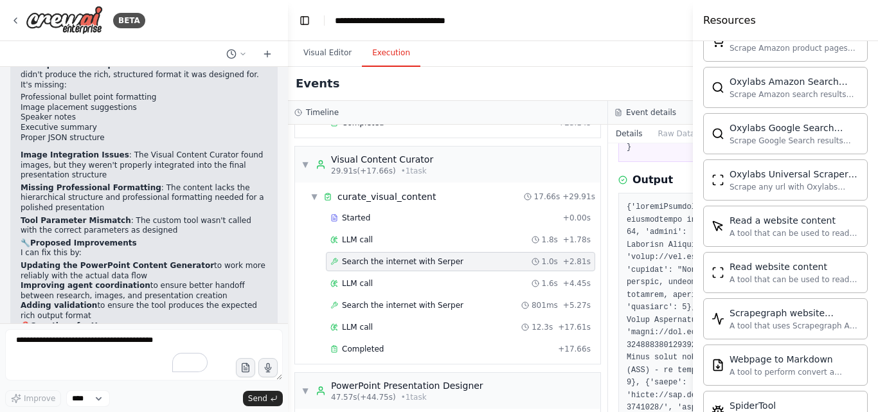
scroll to position [129, 0]
click at [309, 21] on button "Toggle Left Sidebar" at bounding box center [305, 21] width 18 height 18
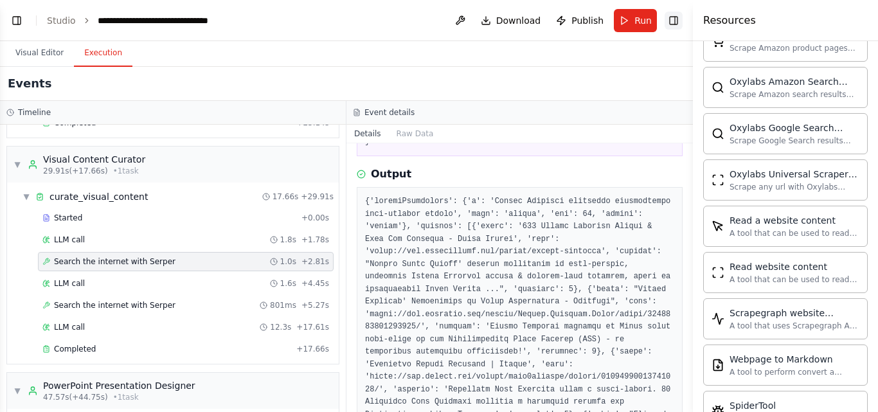
click at [678, 21] on button "Toggle Right Sidebar" at bounding box center [674, 21] width 18 height 18
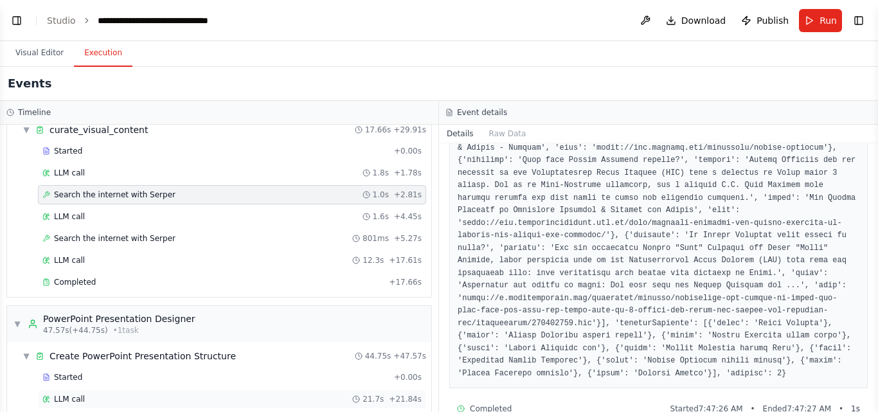
scroll to position [361, 0]
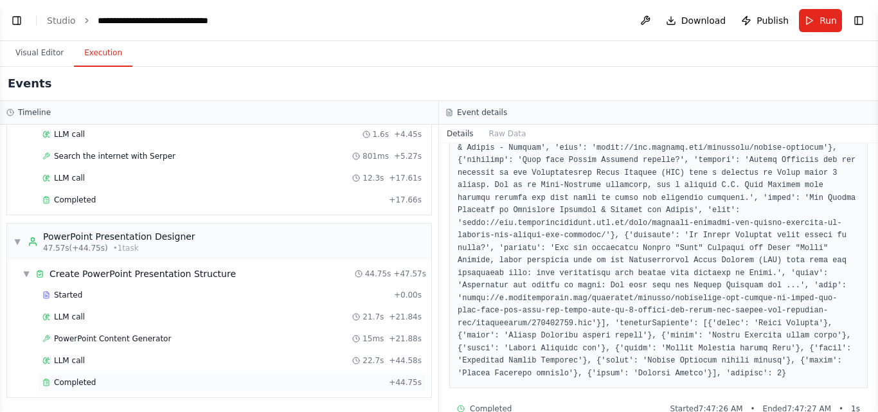
click at [74, 388] on div "Completed + 44.75s" at bounding box center [232, 382] width 388 height 19
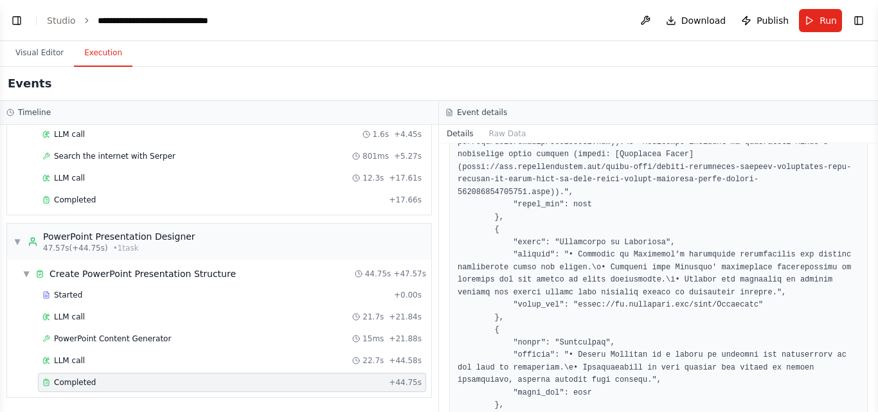
scroll to position [1079, 0]
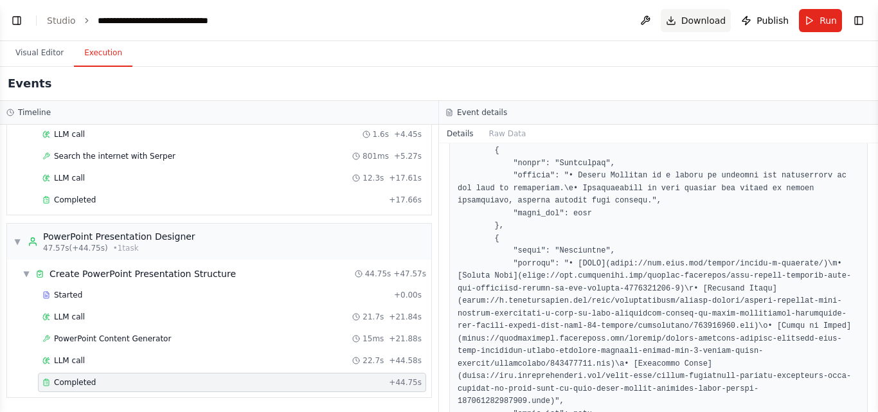
click at [713, 24] on span "Download" at bounding box center [703, 20] width 45 height 13
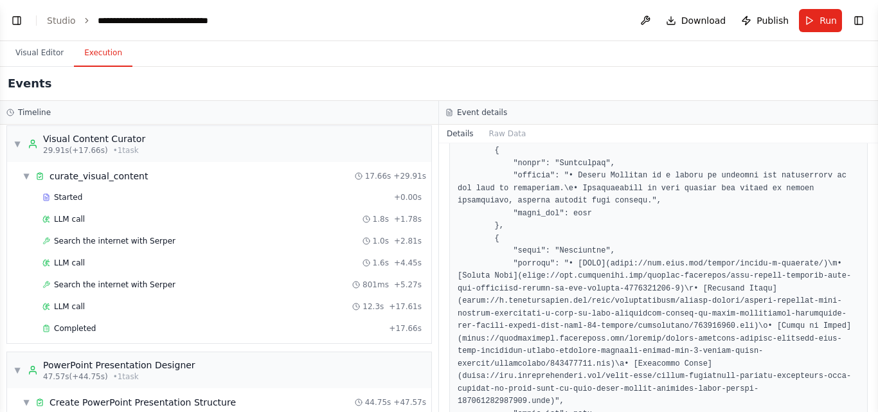
scroll to position [0, 0]
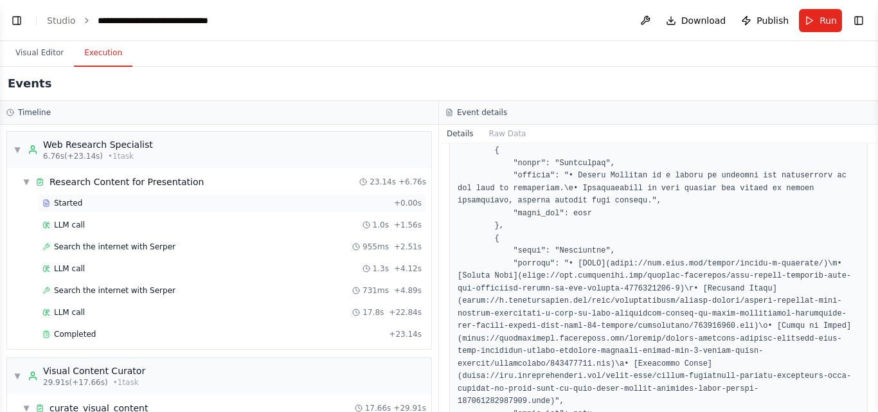
click at [71, 202] on span "Started" at bounding box center [68, 203] width 28 height 10
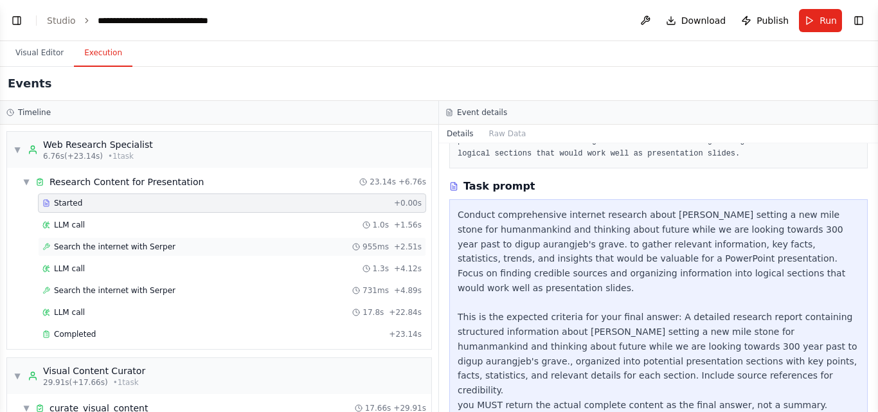
click at [123, 247] on span "Search the internet with Serper" at bounding box center [114, 247] width 121 height 10
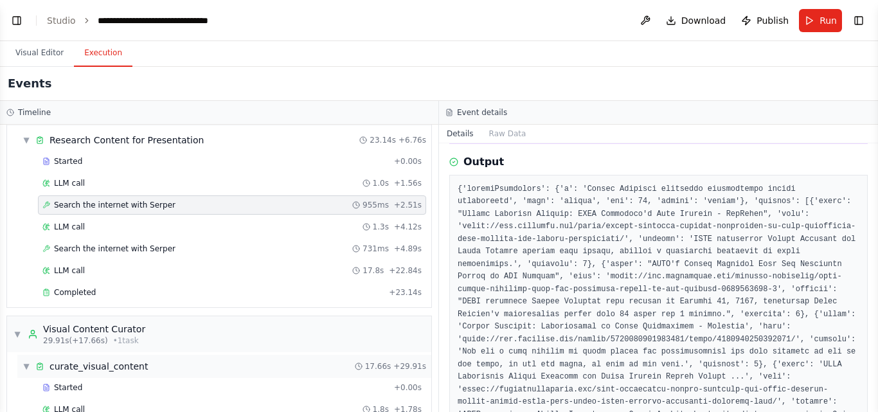
scroll to position [64, 0]
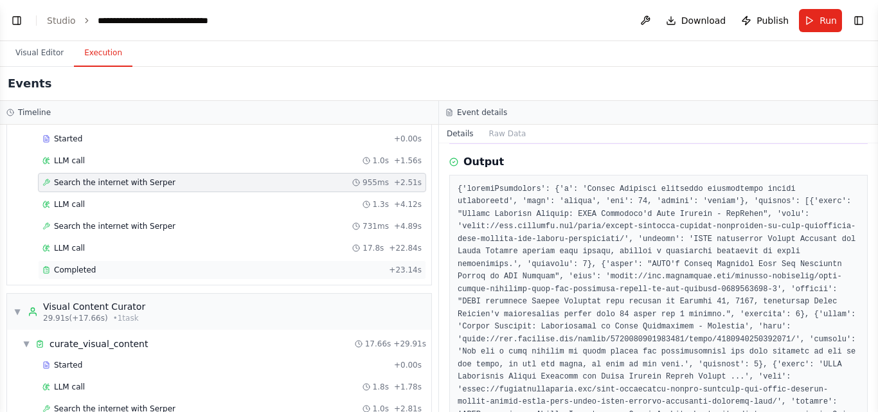
click at [86, 269] on span "Completed" at bounding box center [75, 270] width 42 height 10
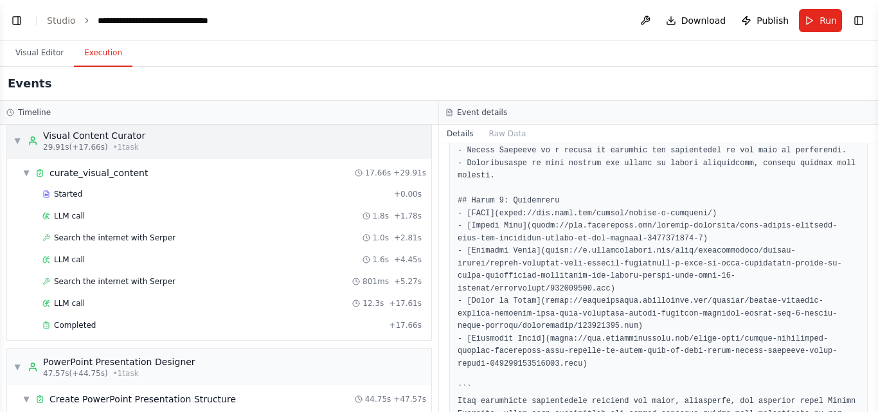
scroll to position [257, 0]
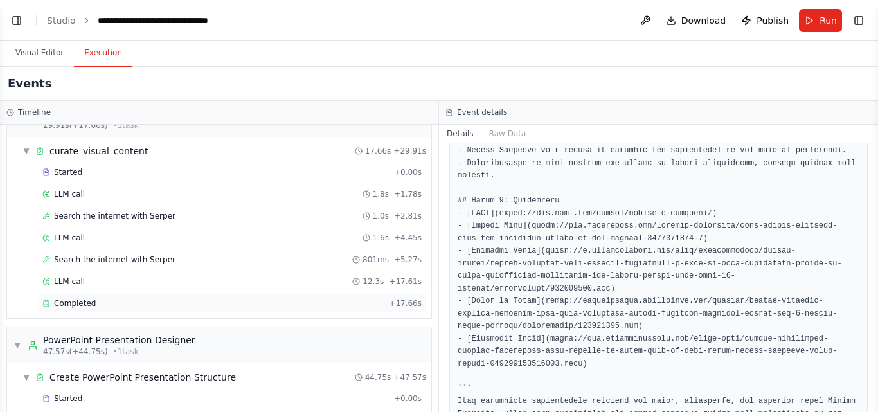
click at [91, 307] on span "Completed" at bounding box center [75, 303] width 42 height 10
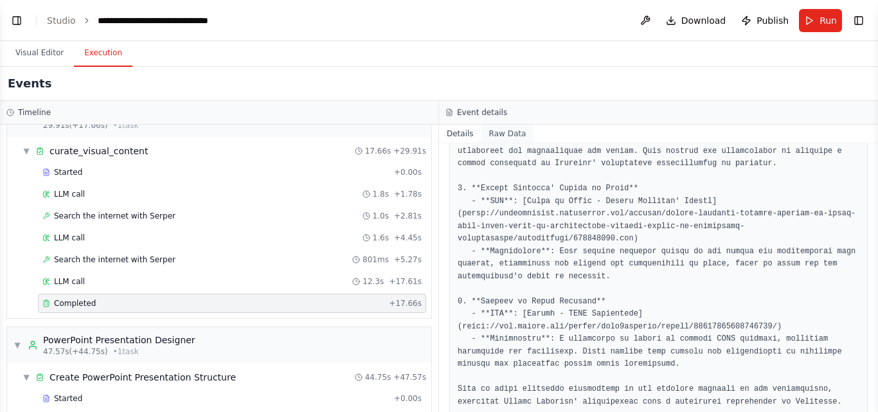
click at [504, 128] on button "Raw Data" at bounding box center [507, 134] width 53 height 18
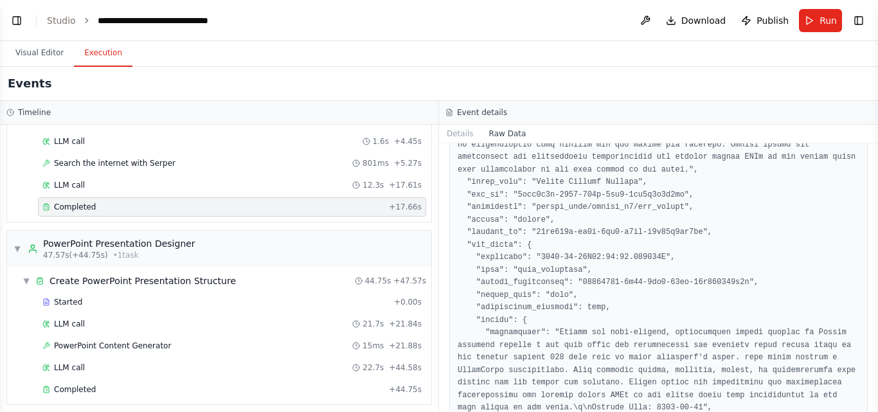
scroll to position [361, 0]
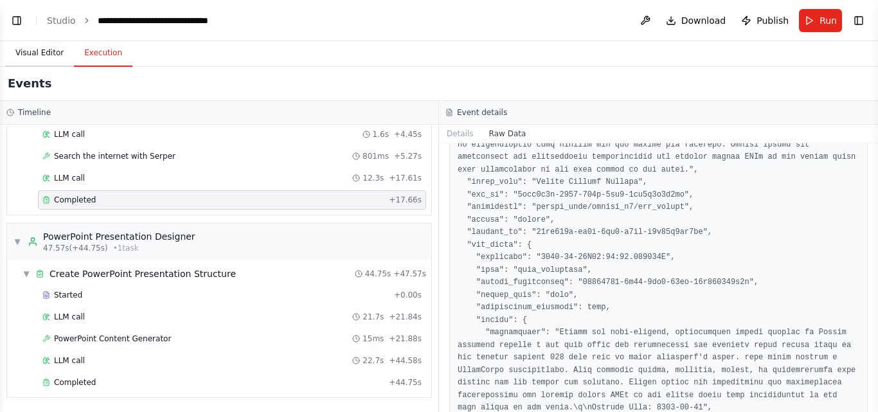
click at [46, 55] on button "Visual Editor" at bounding box center [39, 53] width 69 height 27
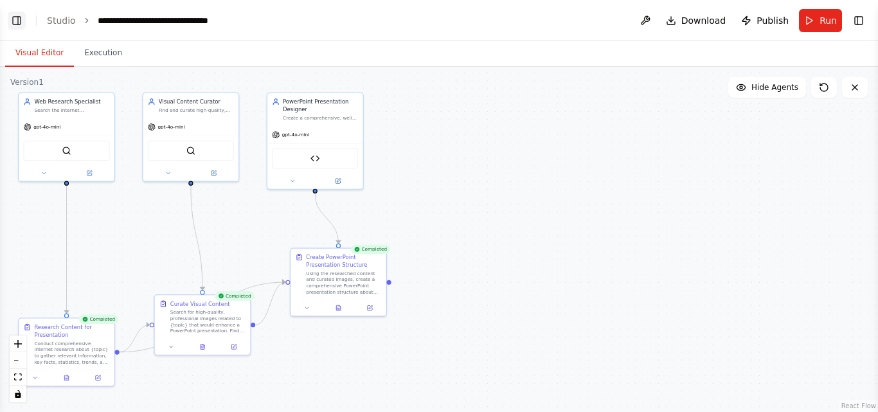
click at [19, 21] on button "Toggle Left Sidebar" at bounding box center [17, 21] width 18 height 18
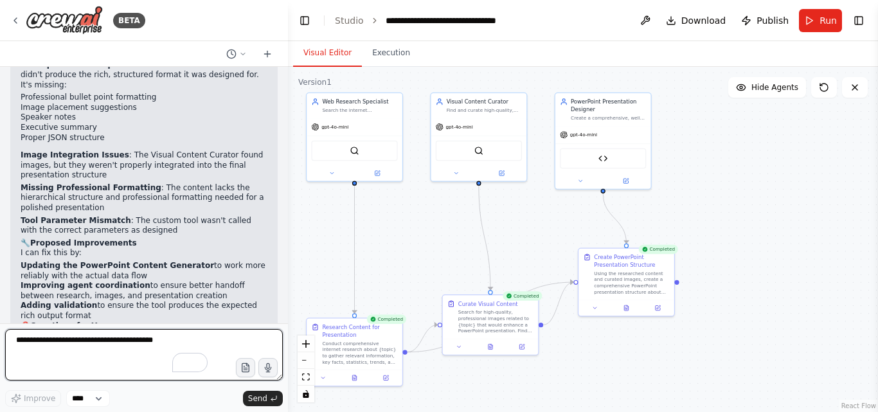
click at [140, 348] on textarea "To enrich screen reader interactions, please activate Accessibility in Grammarl…" at bounding box center [144, 354] width 278 height 51
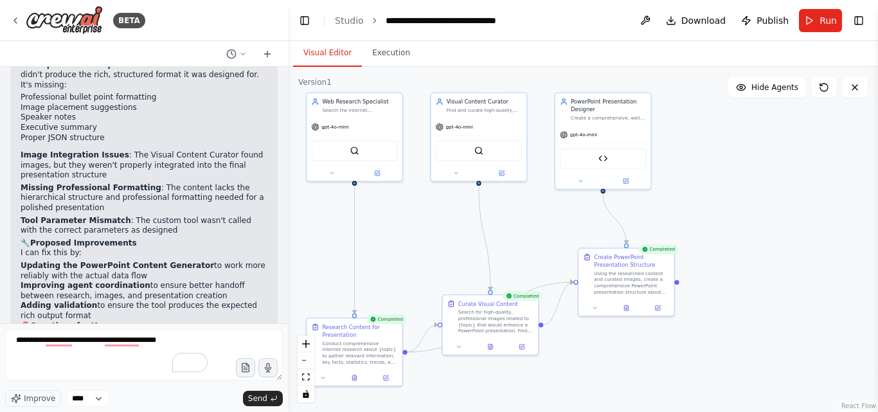
drag, startPoint x: 20, startPoint y: 184, endPoint x: 100, endPoint y: 183, distance: 80.3
click at [100, 183] on div "▶ Thought process Looking at the automation output, I can see several issues th…" at bounding box center [143, 251] width 267 height 550
copy p "Image Requirements :"
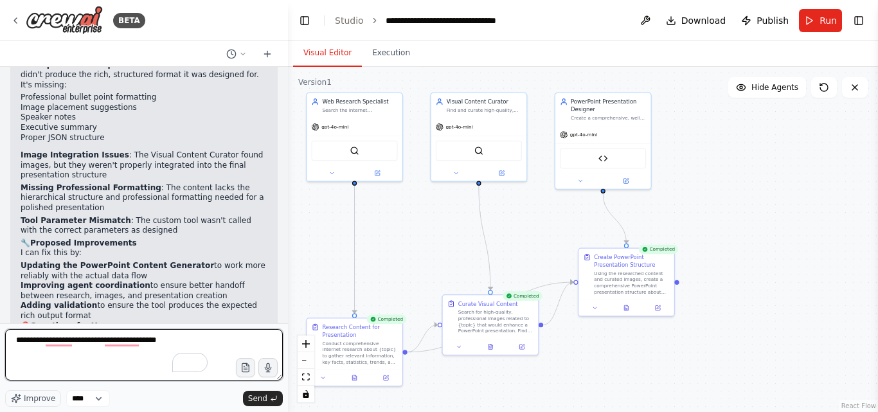
click at [179, 345] on textarea "**********" at bounding box center [144, 354] width 278 height 51
paste textarea "**********"
type textarea "**********"
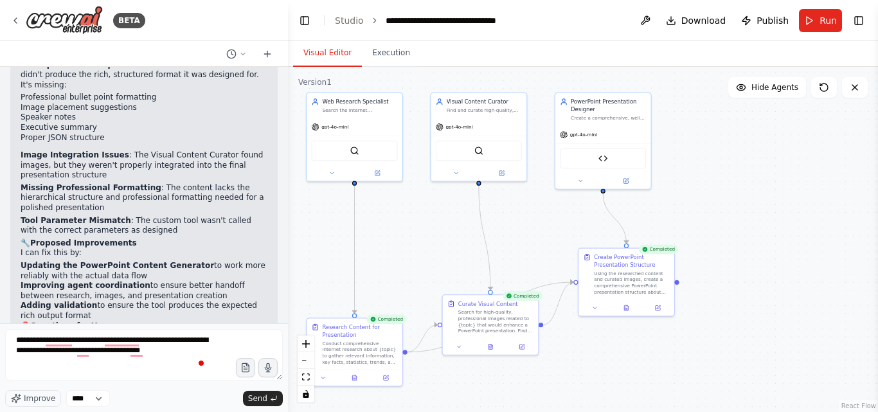
drag, startPoint x: 19, startPoint y: 202, endPoint x: 87, endPoint y: 205, distance: 68.2
click at [87, 205] on div "▶ Thought process Looking at the automation output, I can see several issues th…" at bounding box center [143, 251] width 267 height 550
copy p "Presentation Style :"
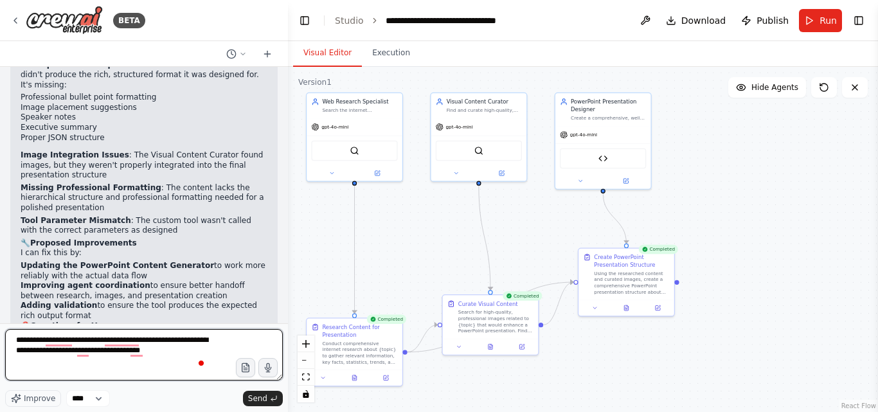
click at [215, 348] on textarea "**********" at bounding box center [144, 354] width 278 height 51
paste textarea "**********"
click at [98, 363] on textarea "**********" at bounding box center [144, 354] width 278 height 51
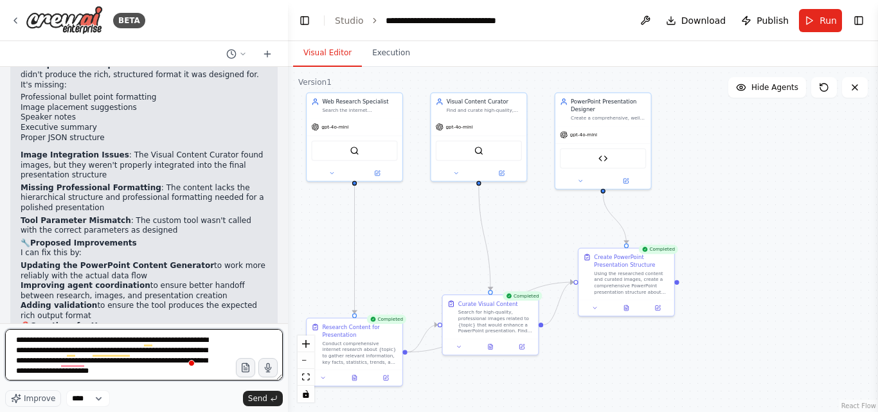
scroll to position [6, 0]
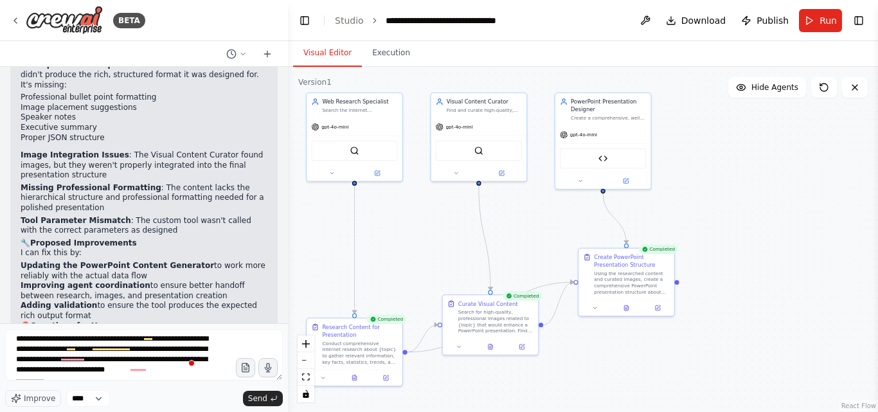
drag, startPoint x: 21, startPoint y: 225, endPoint x: 66, endPoint y: 226, distance: 44.4
copy p "Slide Count :"
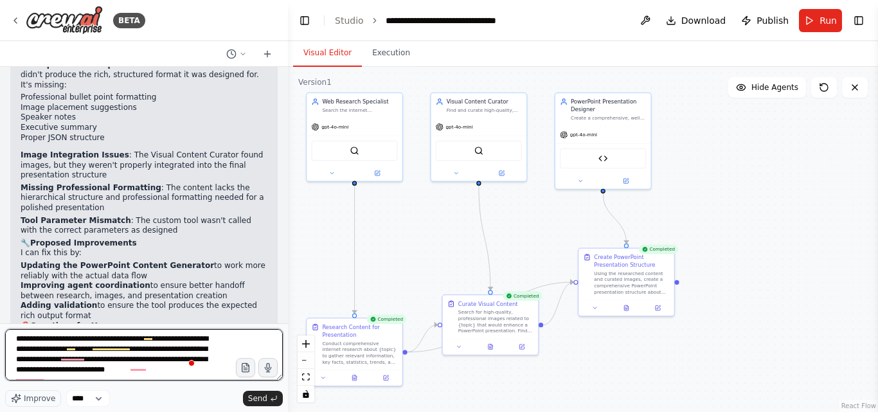
click at [52, 377] on textarea "**********" at bounding box center [144, 354] width 278 height 51
paste textarea "**********"
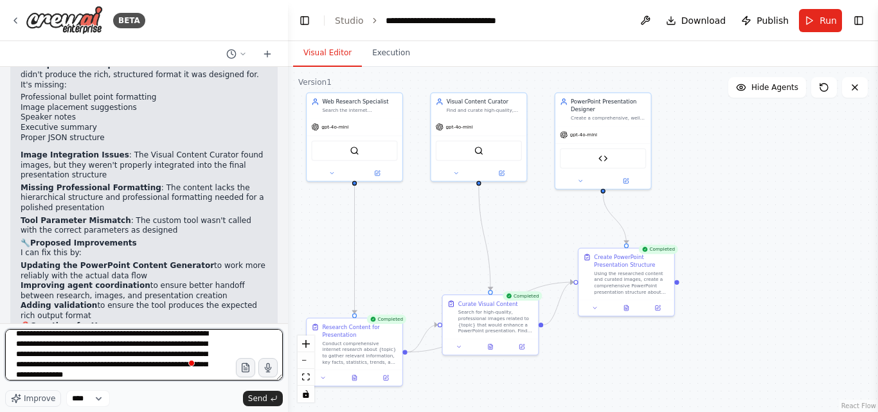
scroll to position [17, 0]
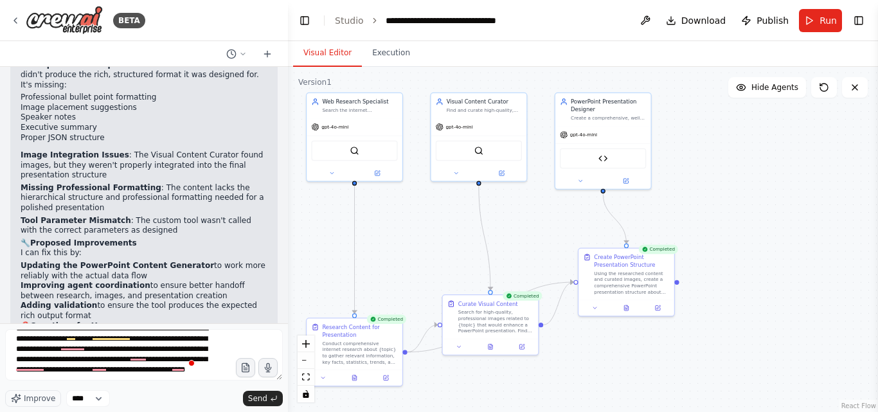
drag, startPoint x: 21, startPoint y: 254, endPoint x: 29, endPoint y: 242, distance: 14.4
click at [16, 242] on div "▶ Thought process Looking at the automation output, I can see several issues th…" at bounding box center [143, 251] width 267 height 550
drag, startPoint x: 19, startPoint y: 246, endPoint x: 79, endPoint y: 251, distance: 60.0
click at [79, 251] on div "▶ Thought process Looking at the automation output, I can see several issues th…" at bounding box center [143, 251] width 267 height 550
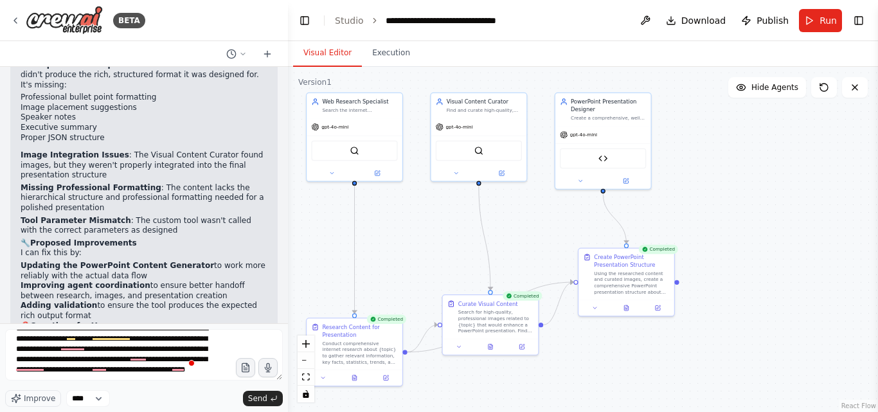
copy p "Output Format :"
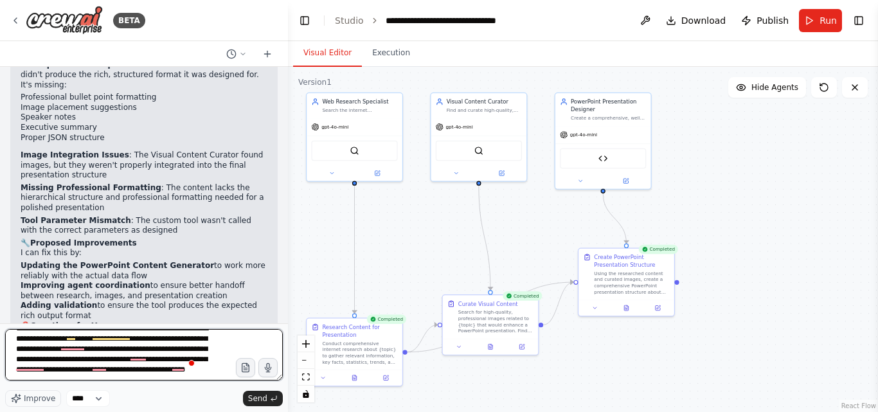
click at [184, 375] on textarea "**********" at bounding box center [144, 354] width 278 height 51
paste textarea "**********"
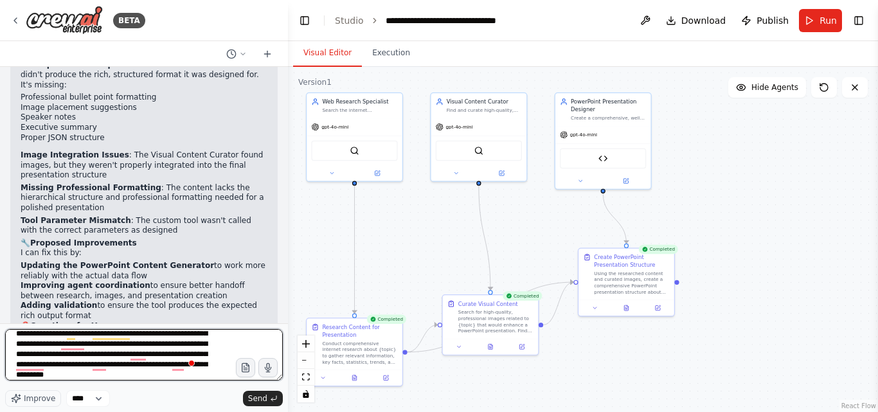
scroll to position [27, 0]
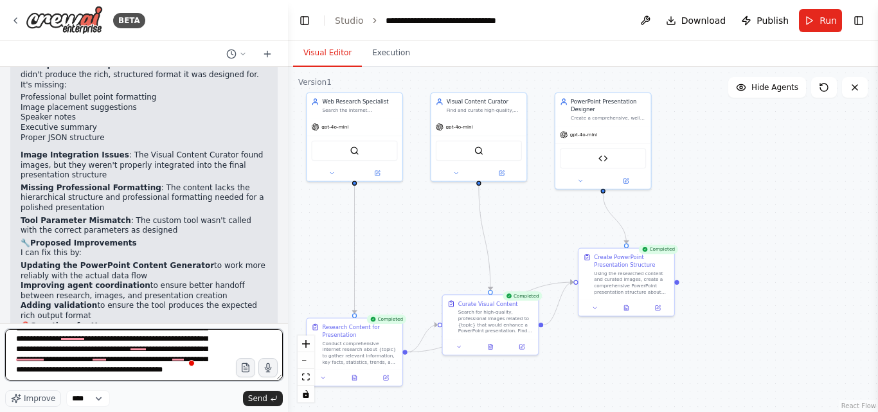
type textarea "**********"
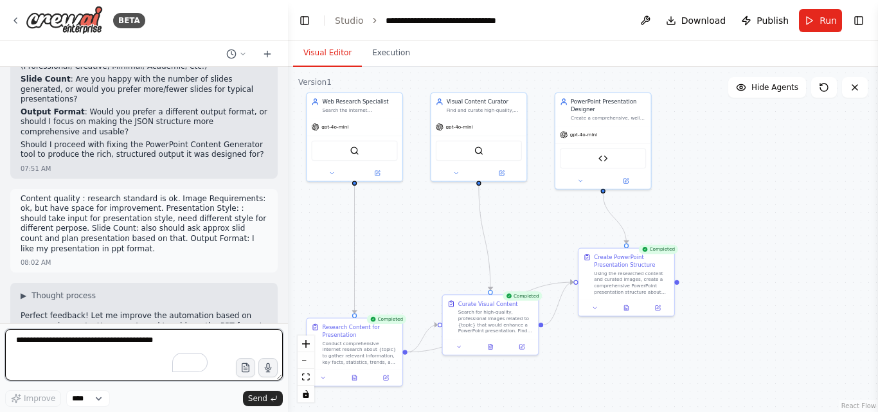
scroll to position [3710, 0]
